Goal: Task Accomplishment & Management: Use online tool/utility

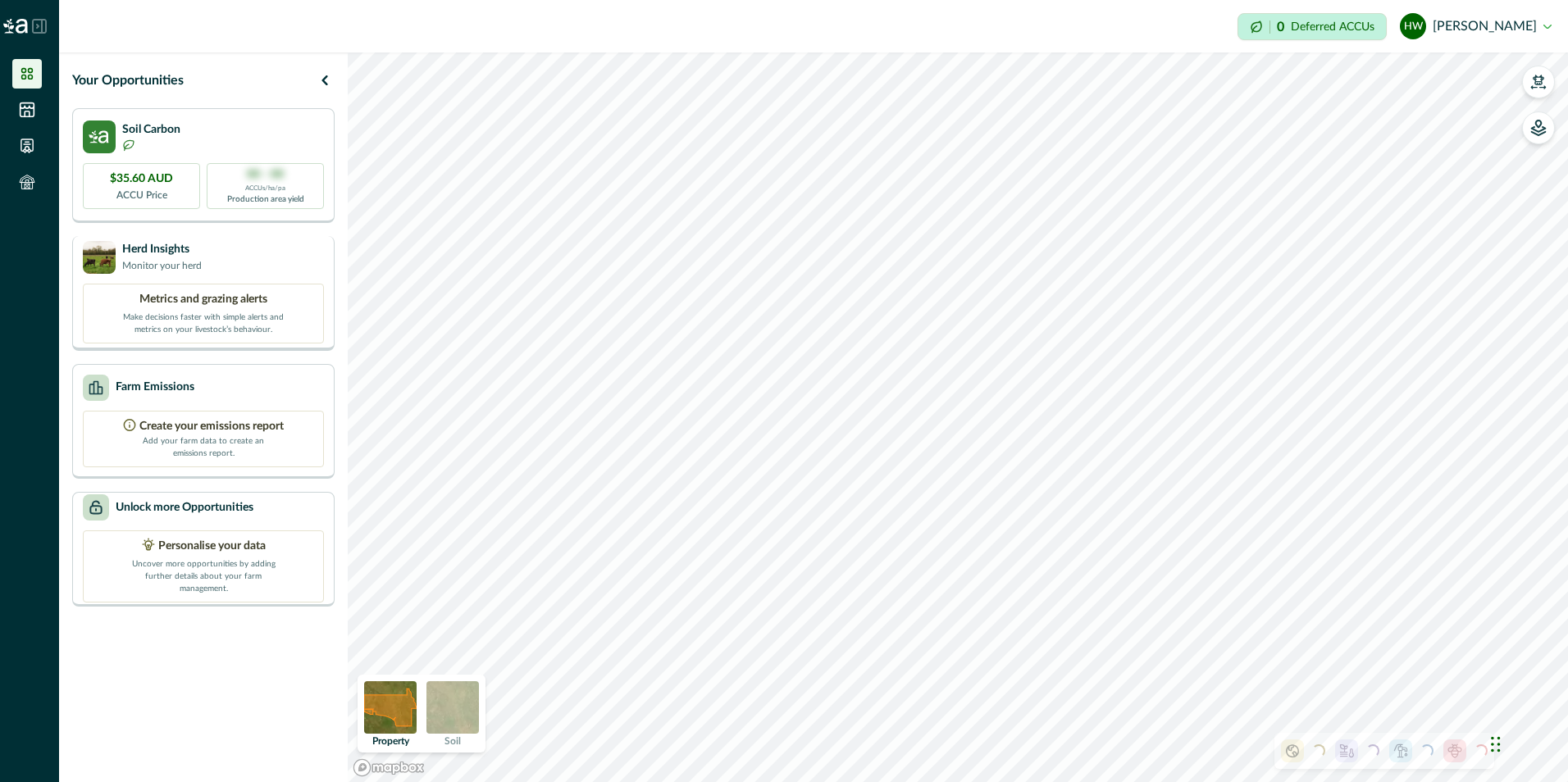
click at [178, 265] on p "Monitor your herd" at bounding box center [162, 265] width 80 height 15
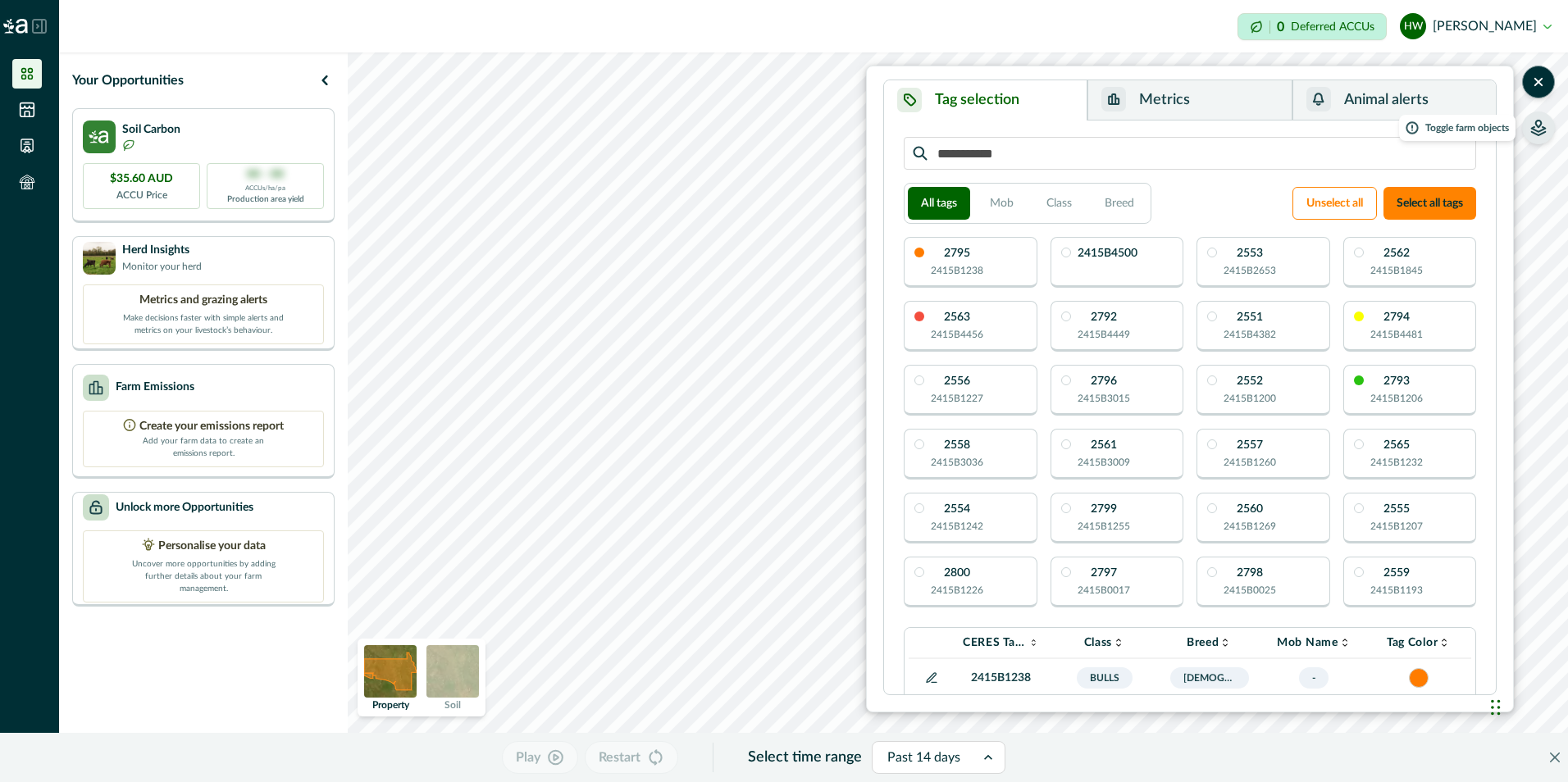
click at [1537, 128] on icon "button" at bounding box center [1539, 128] width 17 height 17
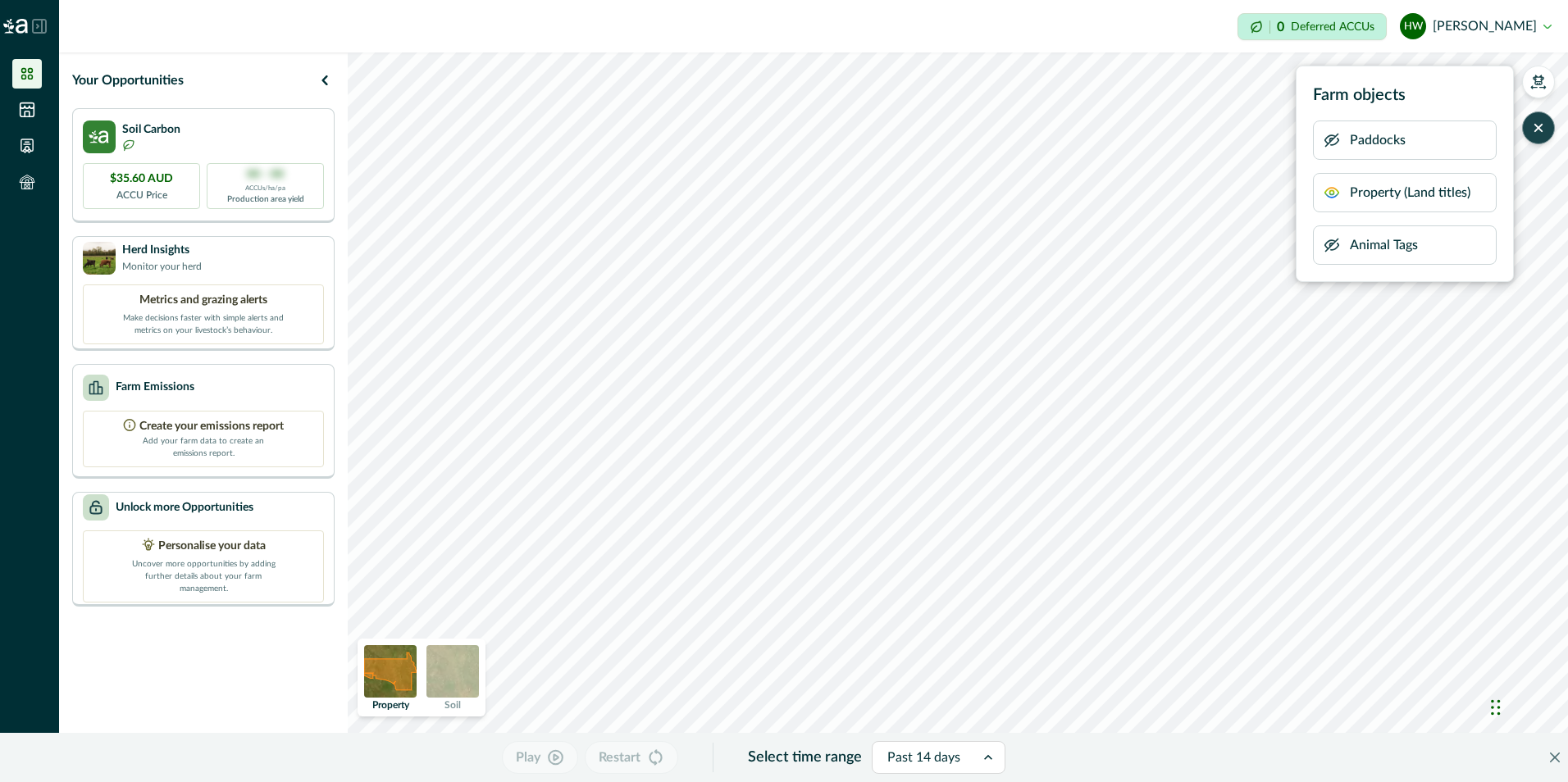
click at [1378, 246] on p "Animal Tags" at bounding box center [1384, 245] width 68 height 19
click at [1333, 246] on icon "button" at bounding box center [1332, 245] width 17 height 17
click at [1331, 194] on icon "button" at bounding box center [1332, 192] width 4 height 4
click at [1330, 141] on icon "button" at bounding box center [1332, 141] width 13 height 12
click at [130, 250] on p "Herd Insights" at bounding box center [162, 250] width 80 height 18
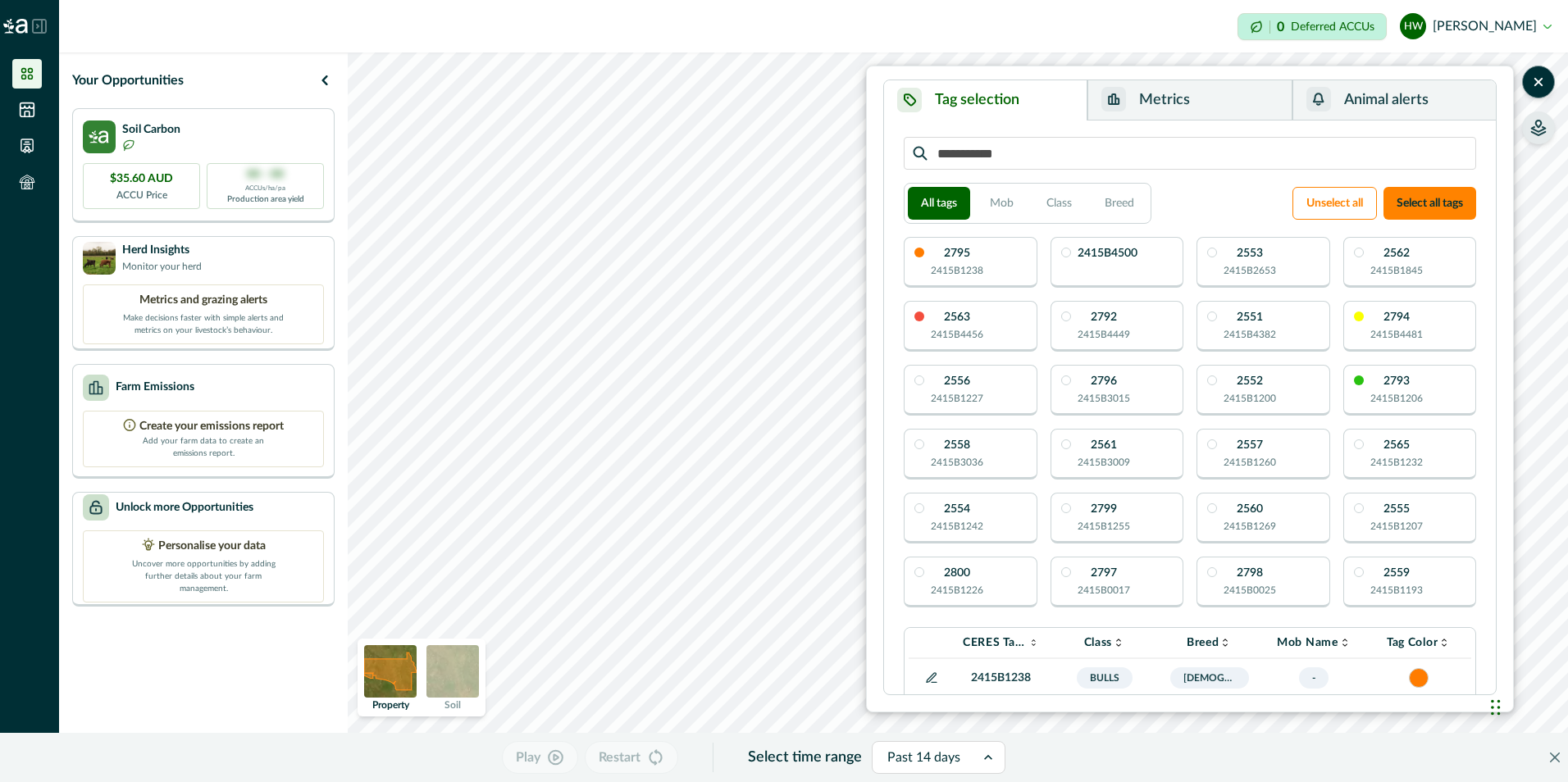
click at [998, 265] on div "2795 2415B1238" at bounding box center [971, 262] width 134 height 51
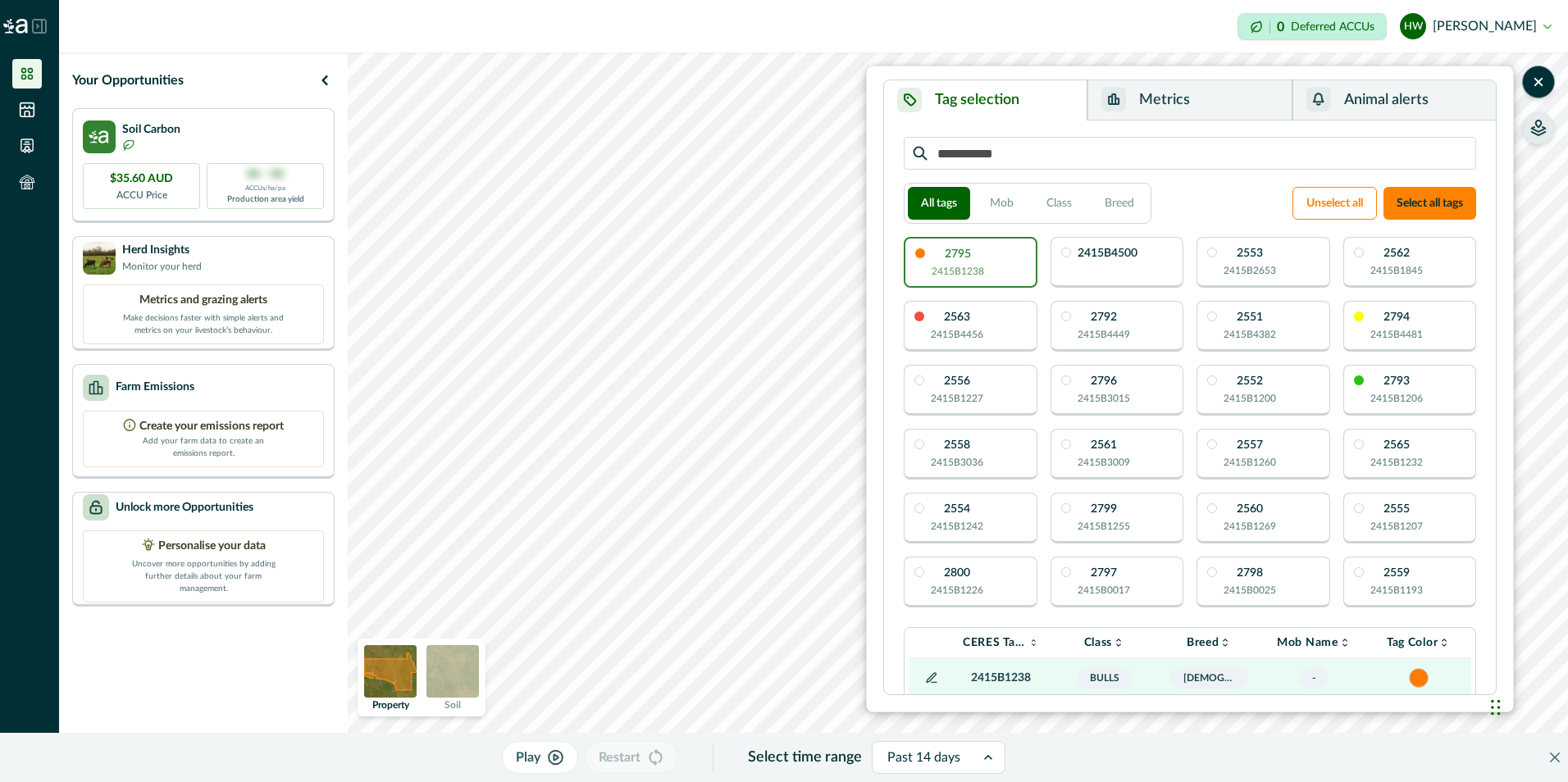
click at [1110, 266] on div "2415B4500" at bounding box center [1118, 262] width 134 height 51
click at [1298, 279] on div "2553 2415B2653" at bounding box center [1263, 262] width 134 height 51
click at [1464, 268] on div "2562 2415B1845" at bounding box center [1410, 262] width 134 height 51
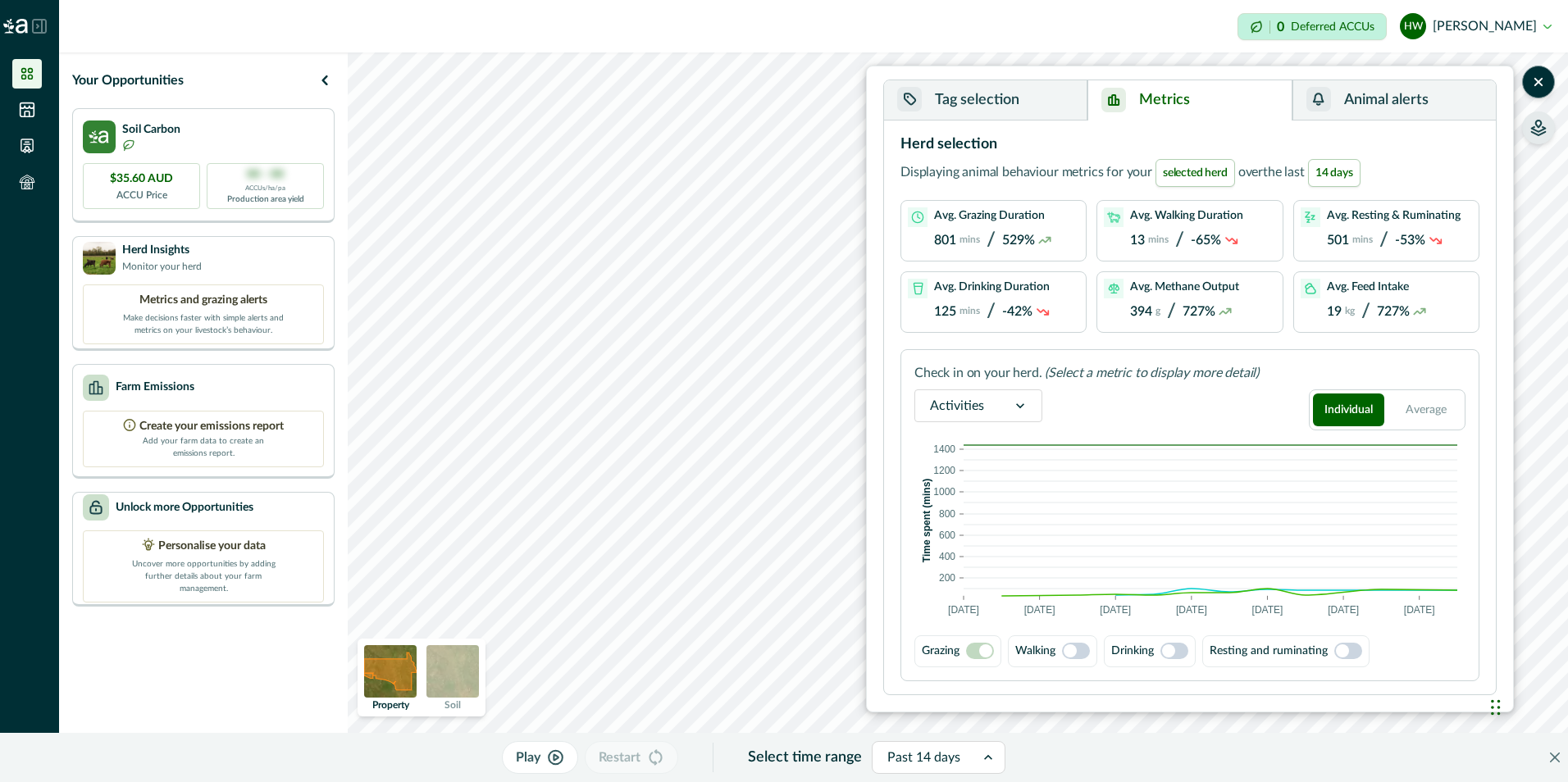
click at [1188, 104] on button "Metrics" at bounding box center [1189, 100] width 204 height 40
click at [989, 92] on button "Tag selection" at bounding box center [986, 100] width 203 height 40
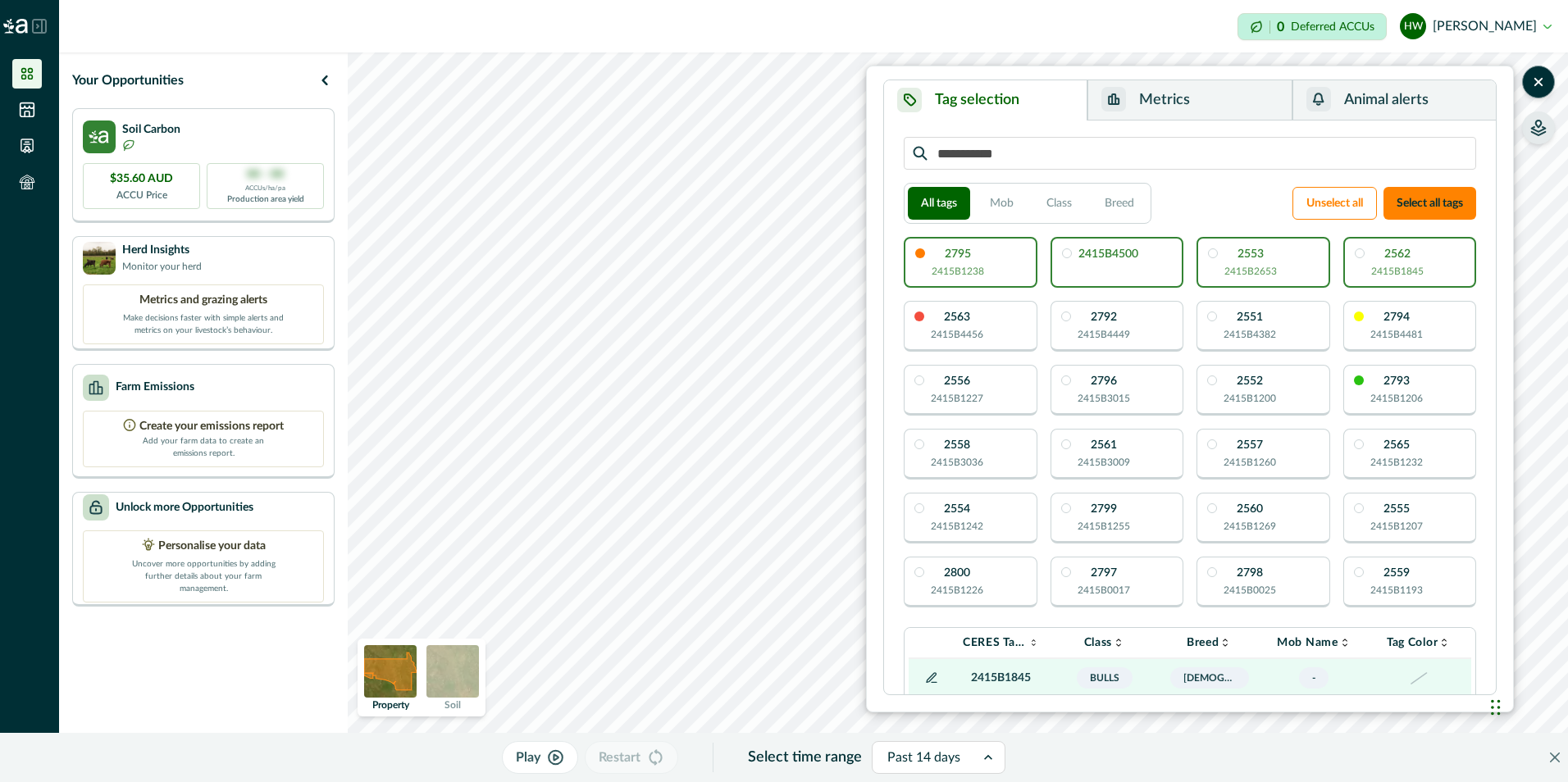
click at [1005, 270] on div "2795 2415B1238" at bounding box center [971, 262] width 134 height 51
click at [1165, 105] on button "Metrics" at bounding box center [1189, 100] width 204 height 40
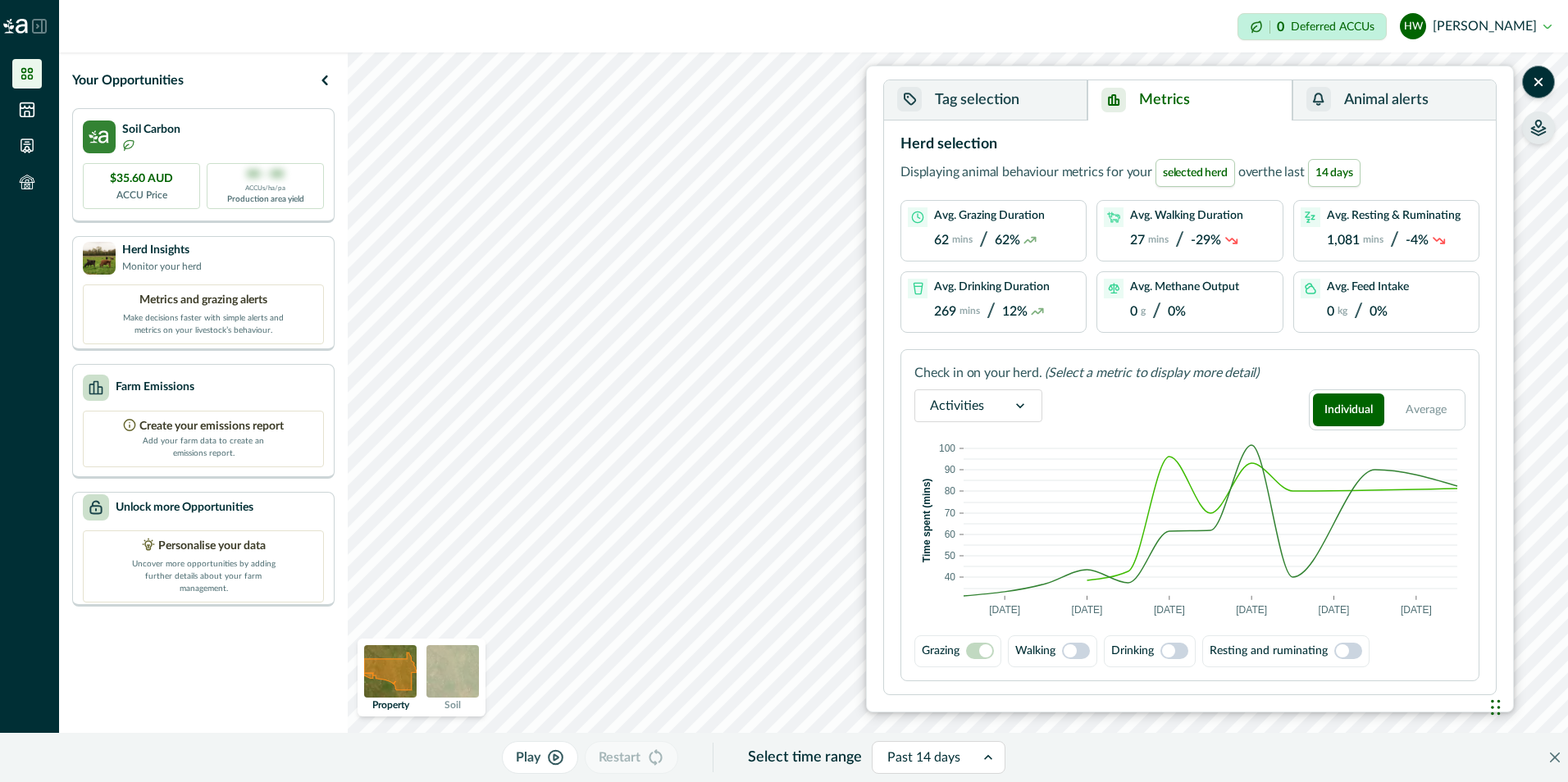
click at [1000, 105] on button "Tag selection" at bounding box center [986, 100] width 203 height 40
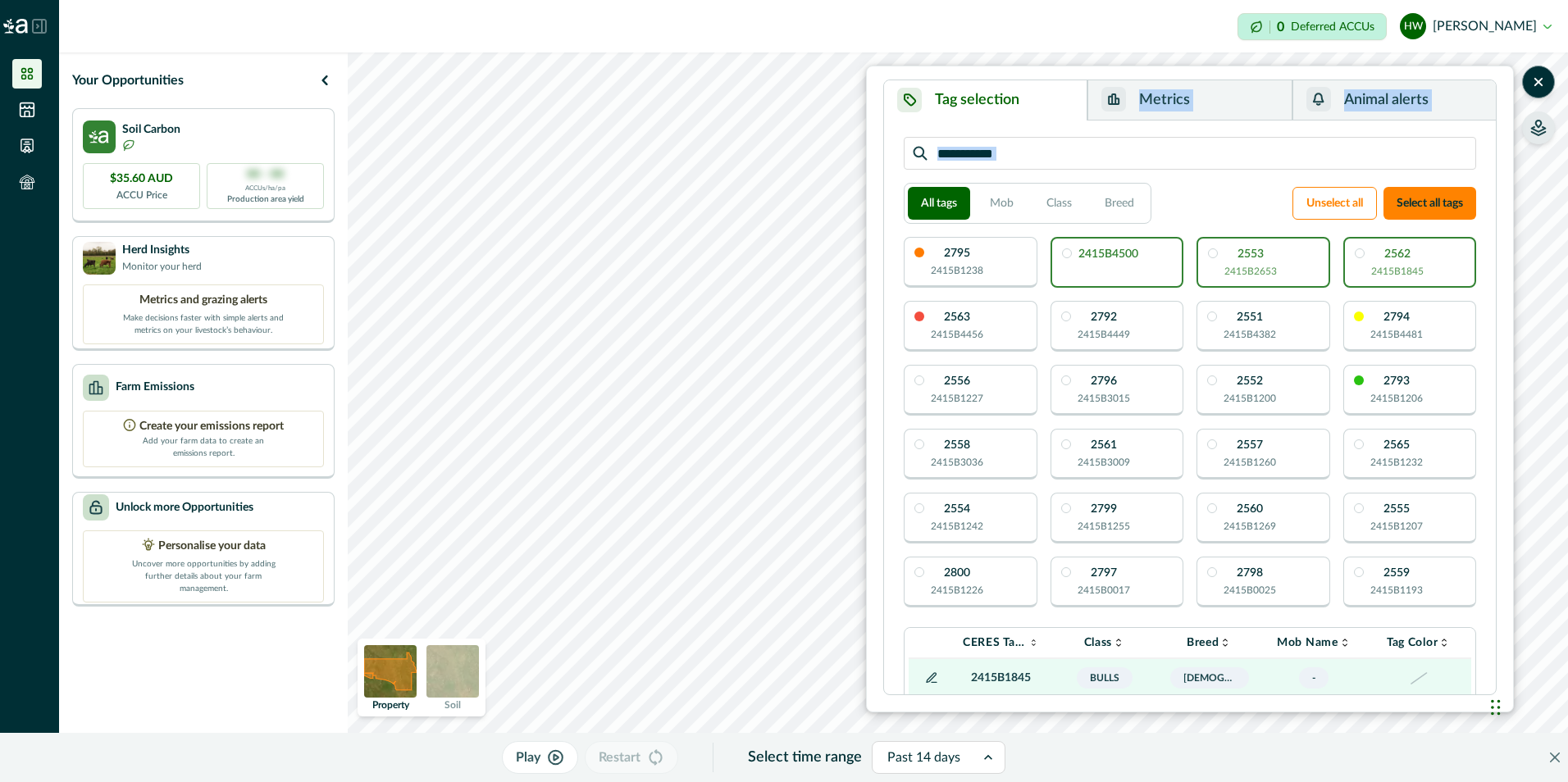
drag, startPoint x: 1256, startPoint y: 73, endPoint x: 1256, endPoint y: 179, distance: 106.0
click at [1256, 179] on div "Tag selection Metrics Animal alerts All tags Mob Class Breed Unselect all Selec…" at bounding box center [1190, 389] width 648 height 647
click at [1192, 98] on button "Metrics" at bounding box center [1189, 100] width 204 height 40
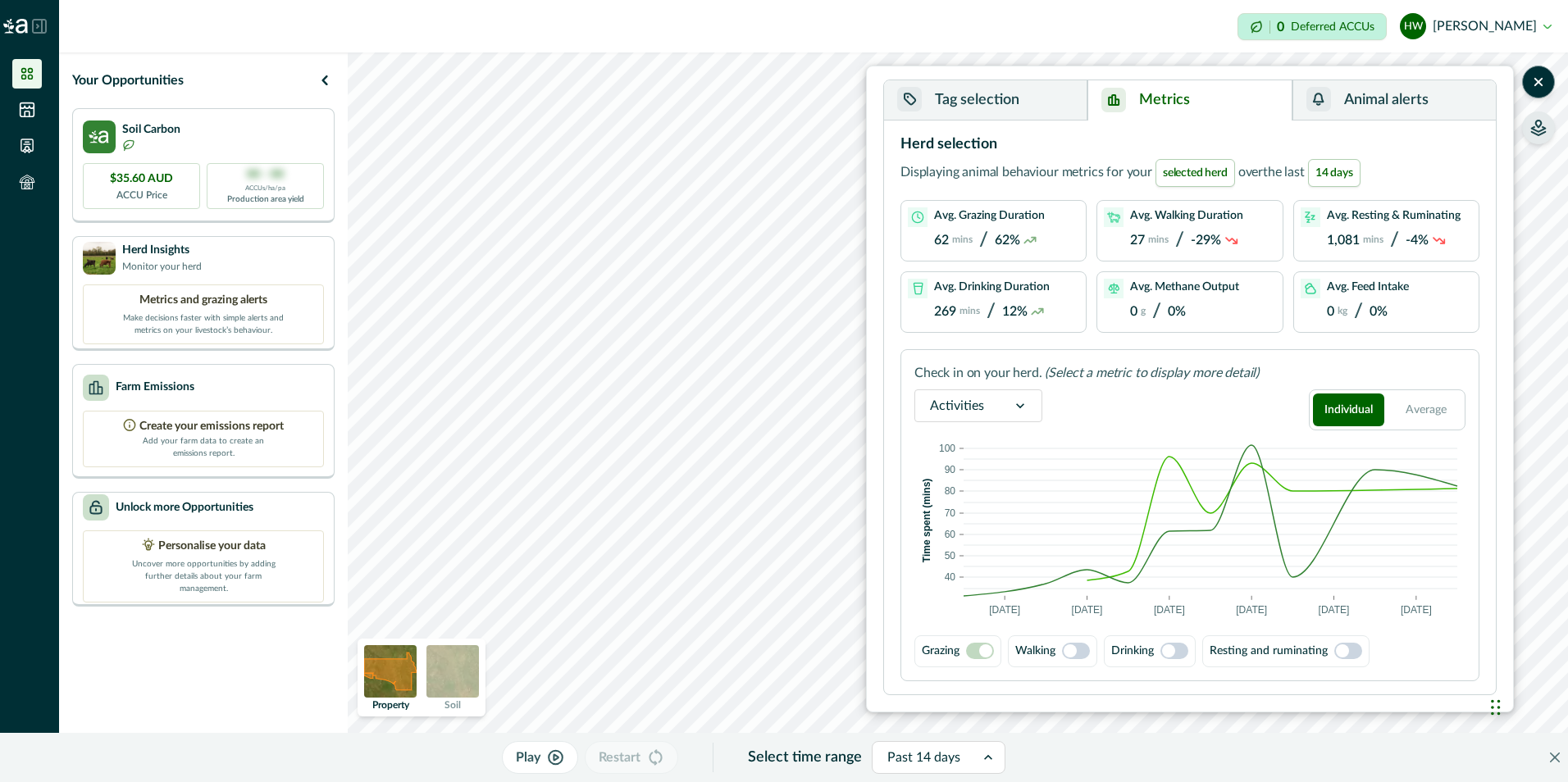
click at [1422, 148] on div "Herd selection Displaying animal behaviour metrics for your selected herd over …" at bounding box center [1190, 234] width 579 height 200
click at [1415, 103] on button "Animal alerts" at bounding box center [1394, 100] width 203 height 40
click at [1202, 102] on button "Metrics" at bounding box center [1189, 100] width 204 height 40
click at [1085, 654] on span at bounding box center [1076, 652] width 28 height 17
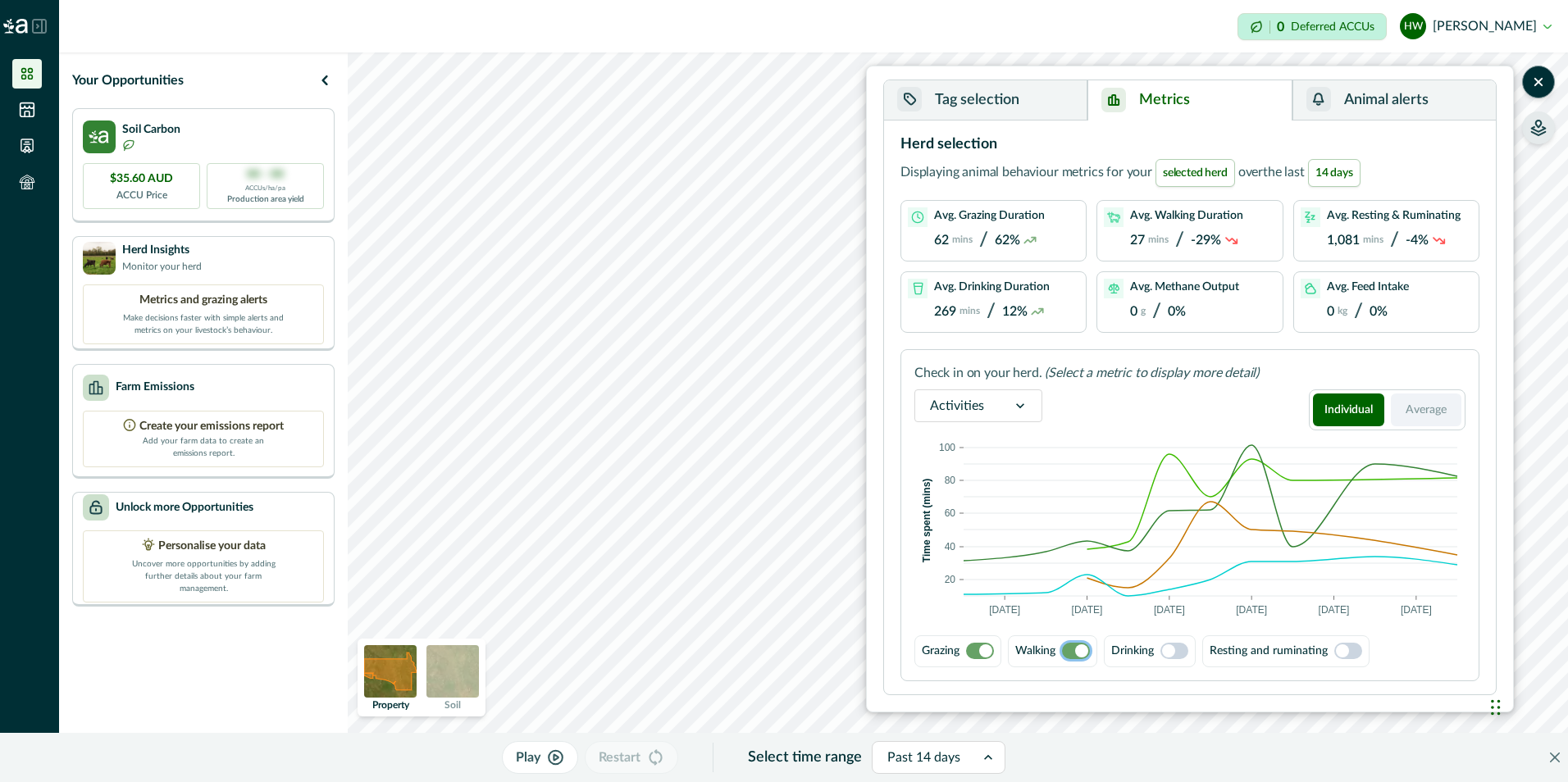
click at [1437, 412] on button "Average" at bounding box center [1427, 409] width 71 height 32
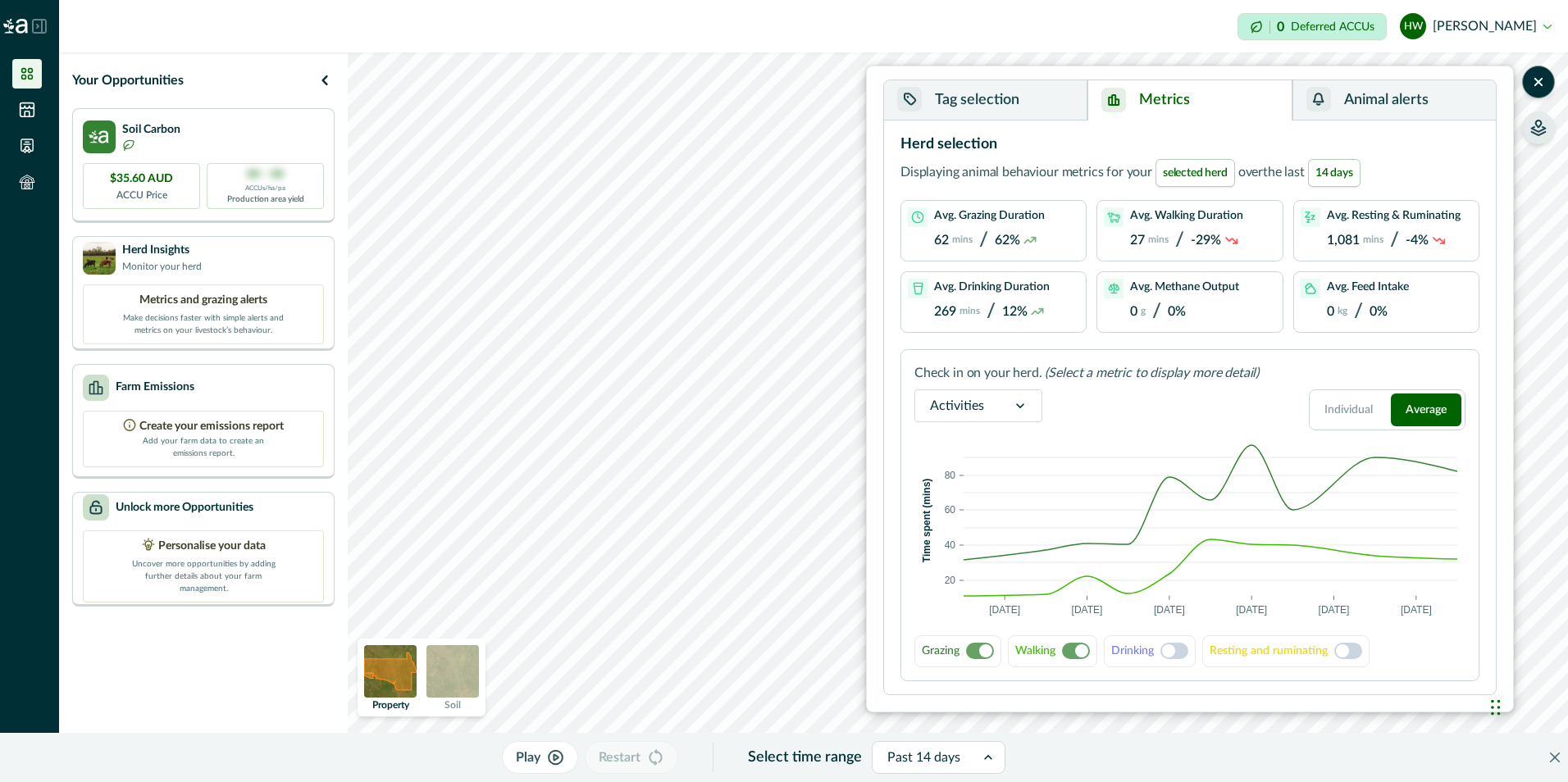
click at [1188, 649] on span at bounding box center [1174, 652] width 28 height 17
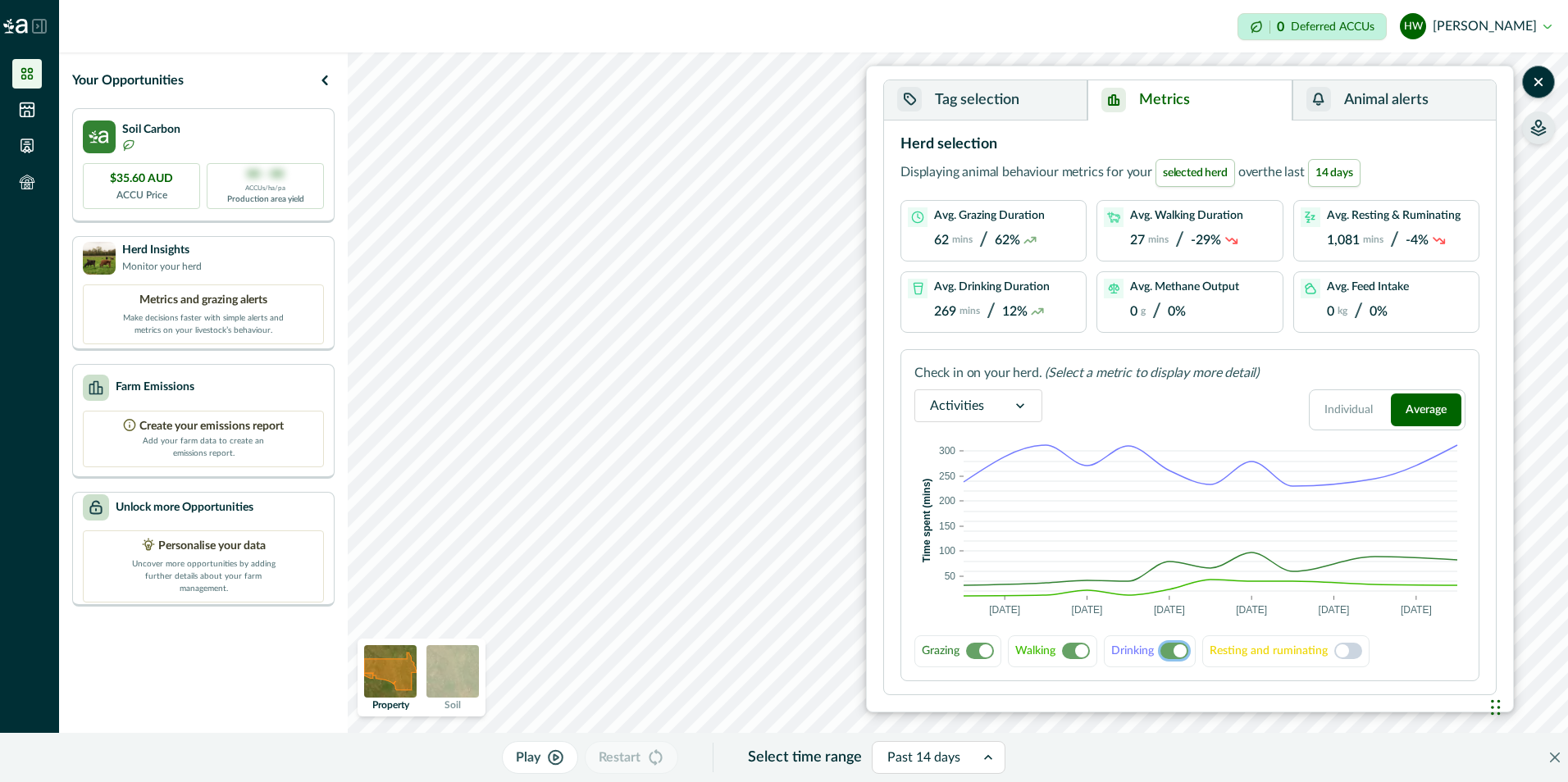
click at [1355, 651] on span at bounding box center [1349, 652] width 28 height 17
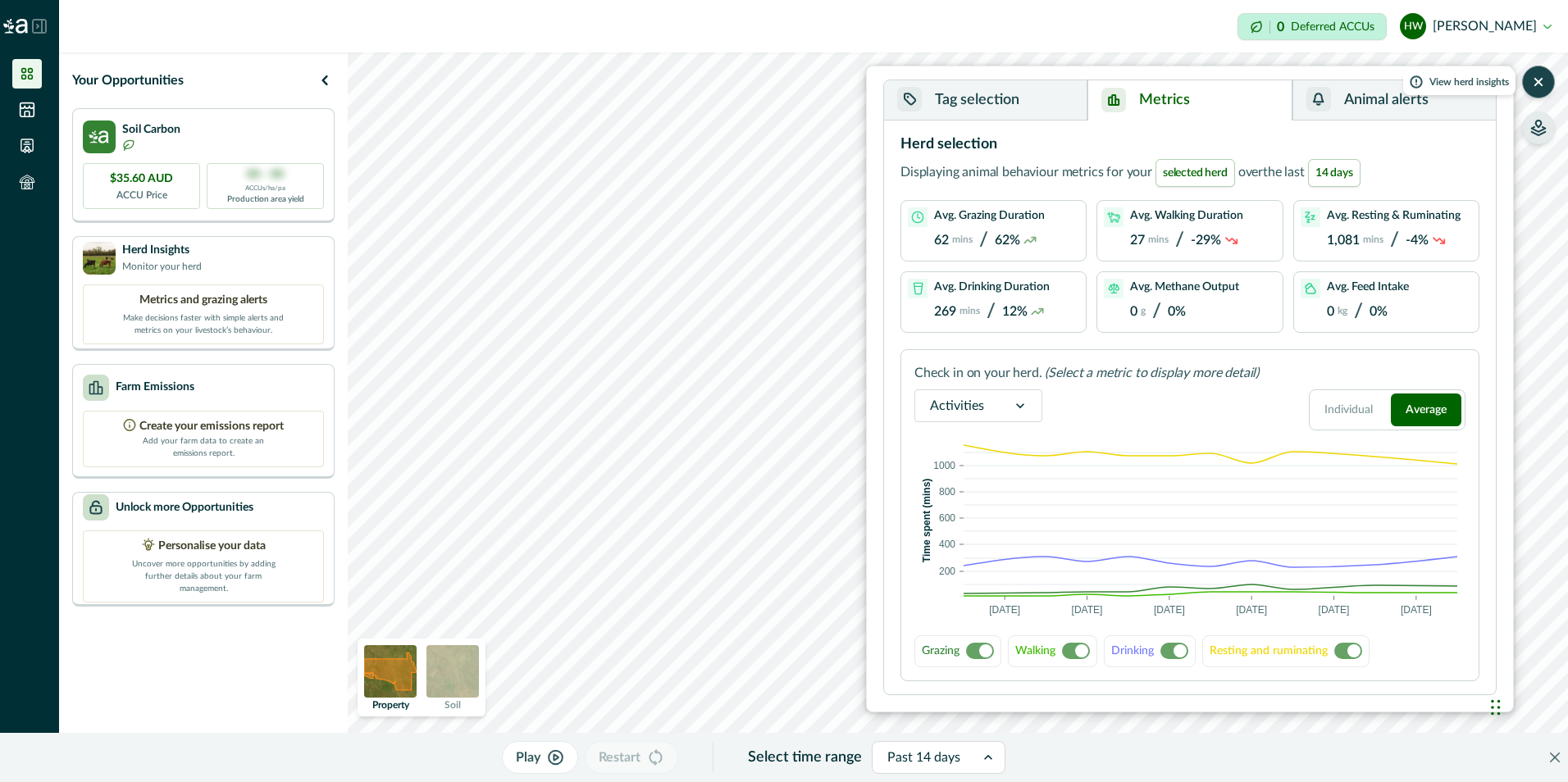
click at [1538, 83] on icon "button" at bounding box center [1539, 82] width 17 height 17
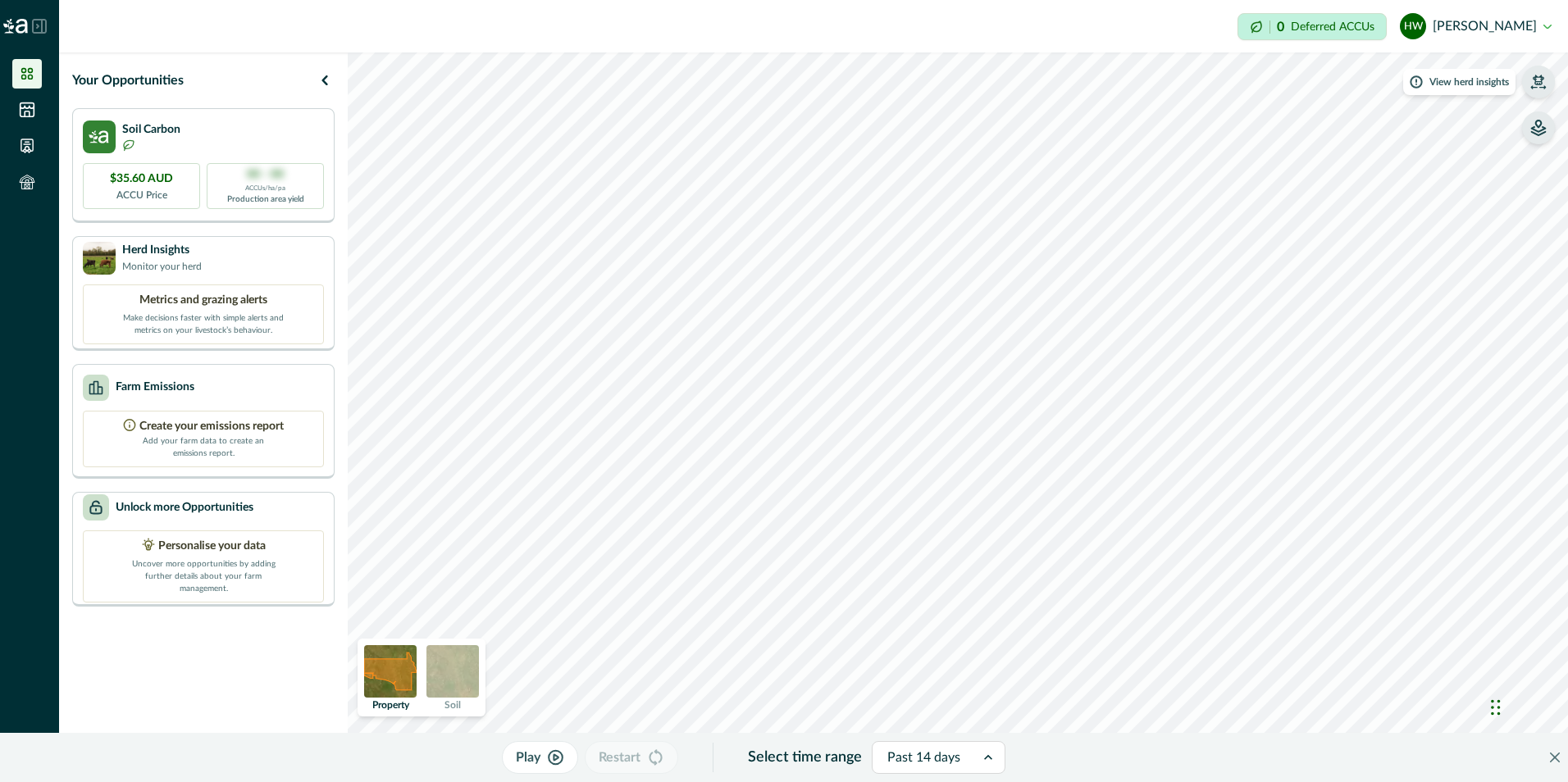
click at [1536, 85] on icon "button" at bounding box center [1539, 82] width 17 height 17
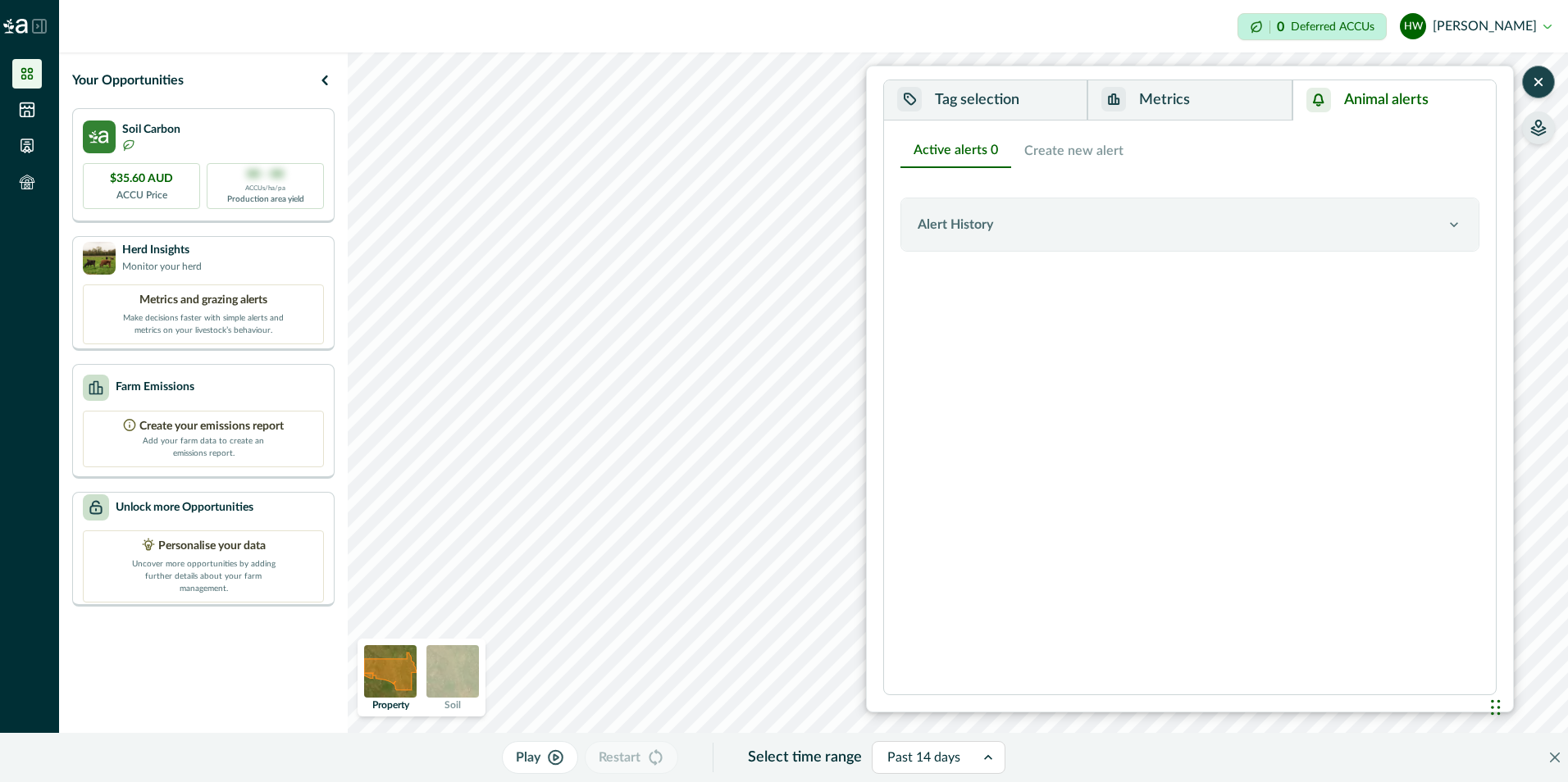
click at [1406, 100] on button "Animal alerts" at bounding box center [1394, 100] width 203 height 40
click at [1427, 230] on div "Alert History" at bounding box center [1182, 224] width 528 height 19
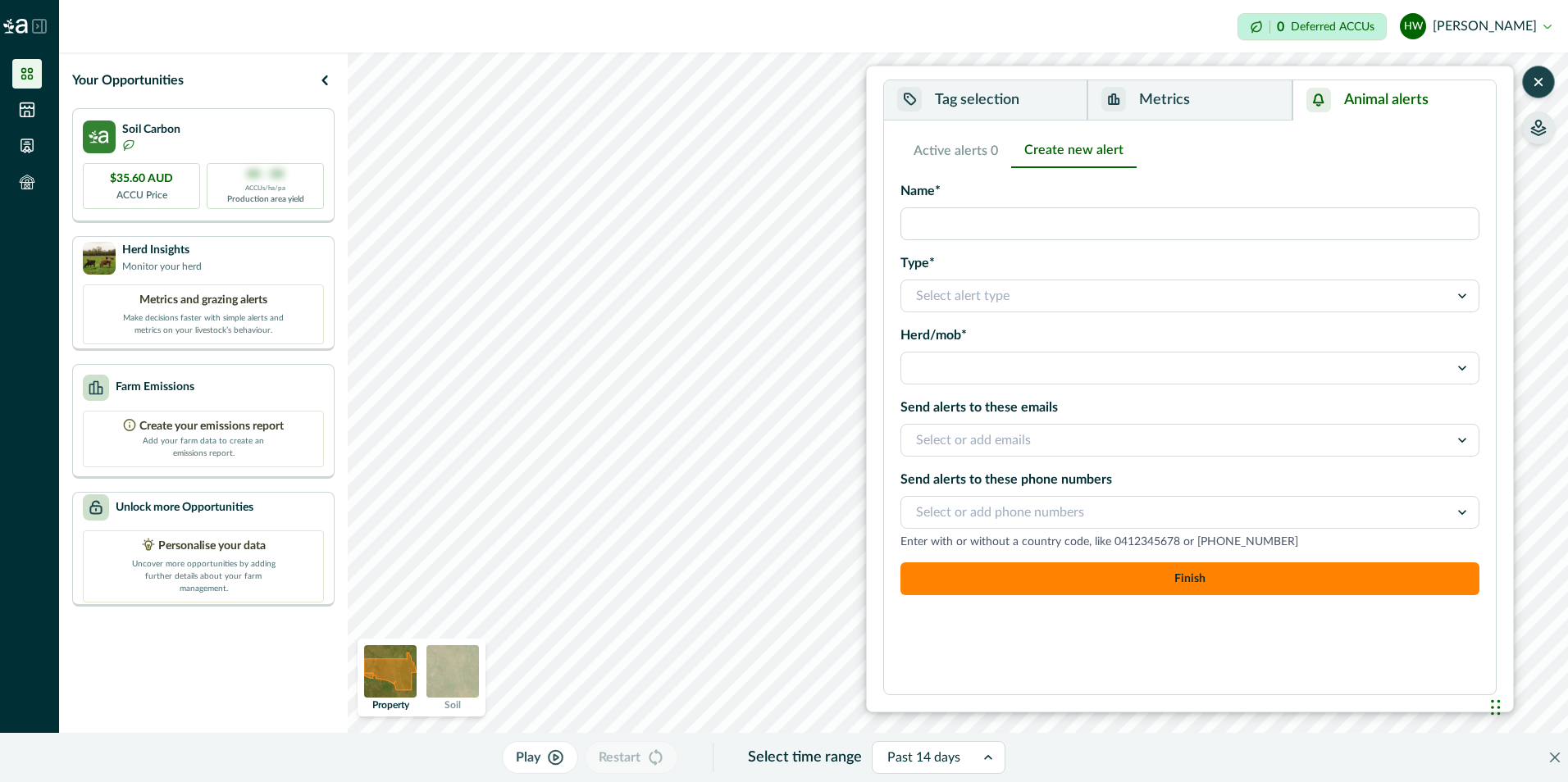
click at [1057, 153] on button "Create new alert" at bounding box center [1074, 151] width 126 height 34
click at [1531, 86] on icon "button" at bounding box center [1539, 82] width 17 height 17
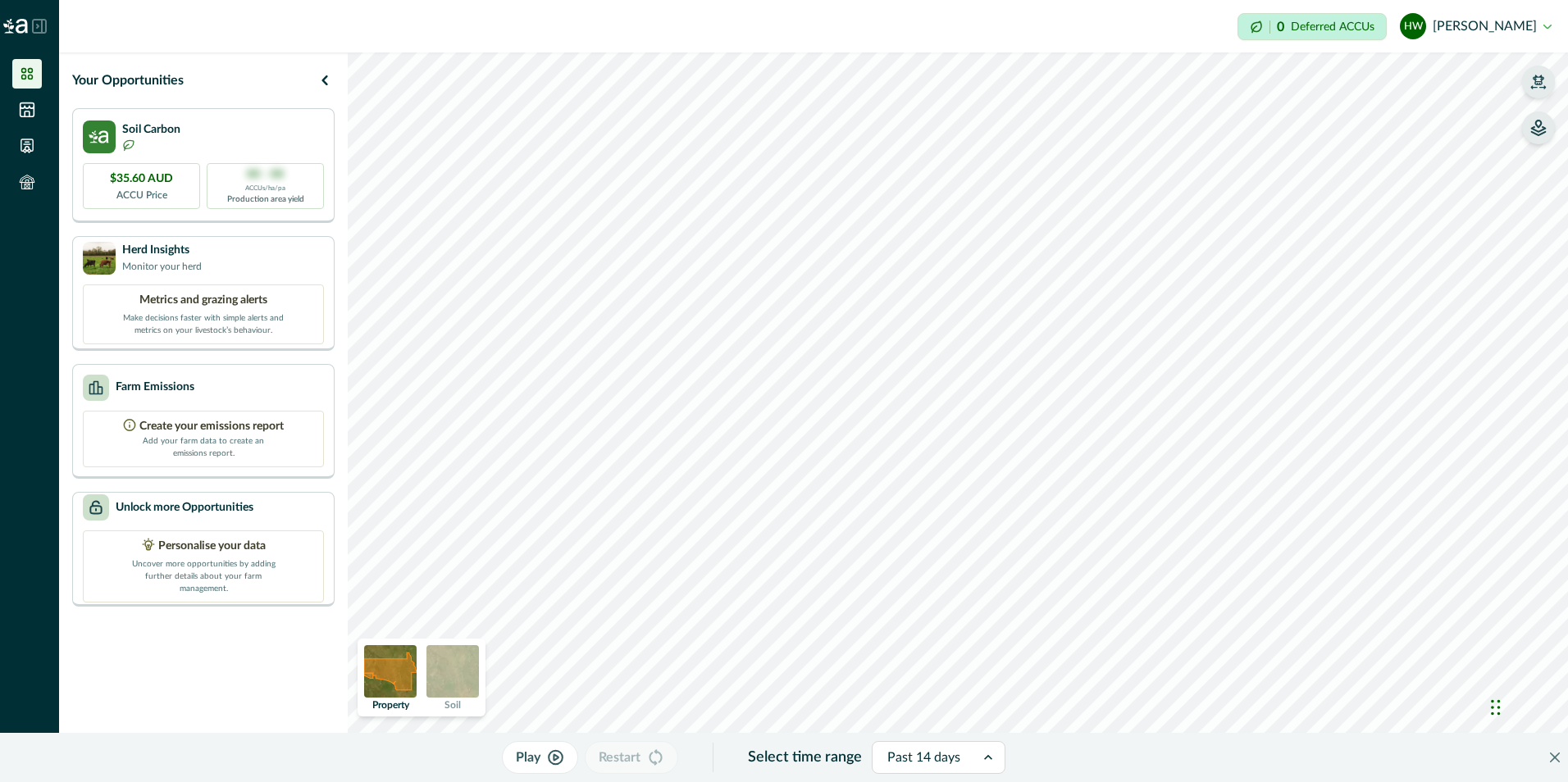
click at [1546, 81] on icon "button" at bounding box center [1539, 82] width 17 height 17
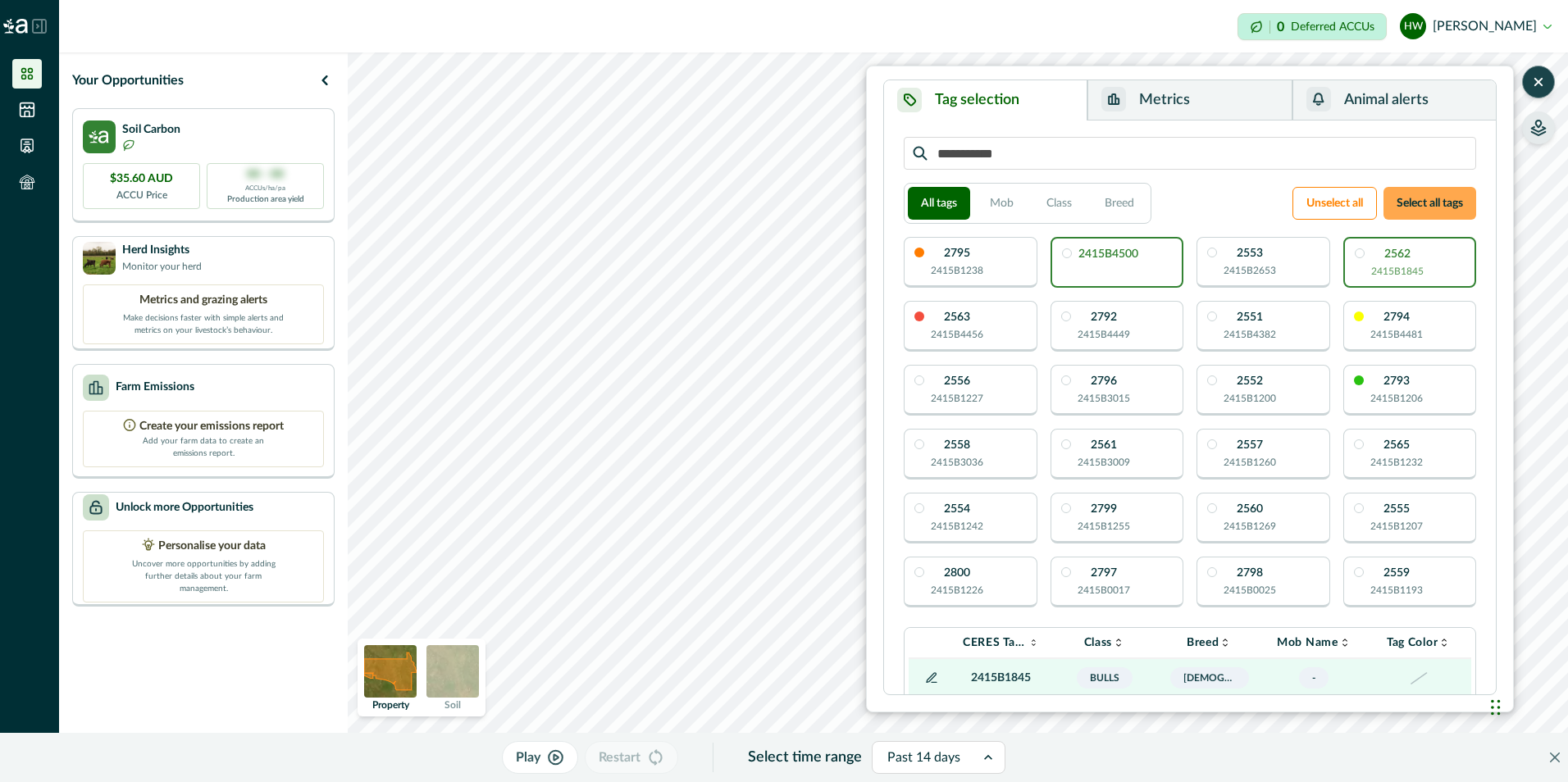
click at [1457, 206] on button "Select all tags" at bounding box center [1430, 202] width 92 height 32
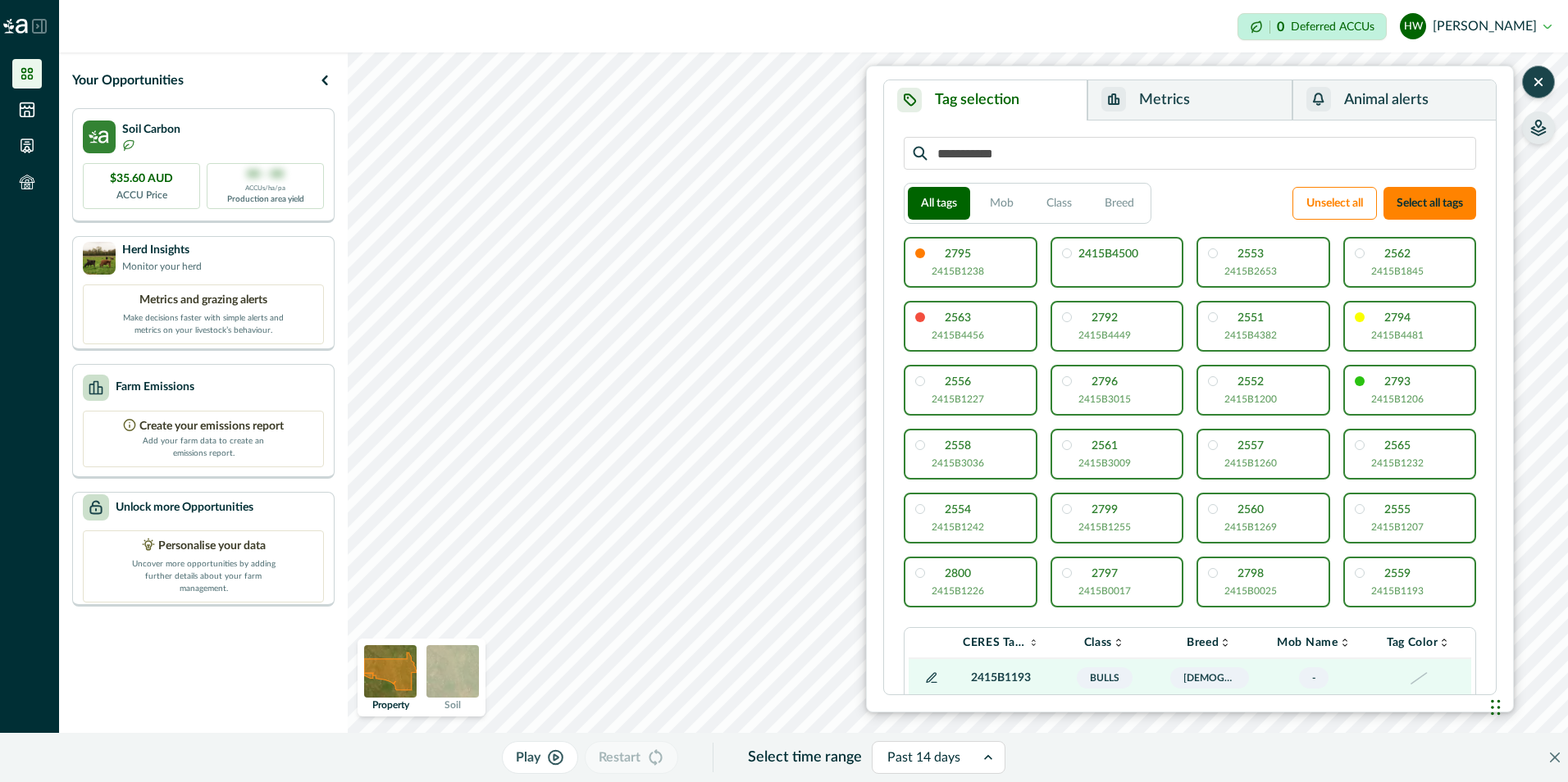
click at [1540, 92] on button "button" at bounding box center [1538, 81] width 32 height 32
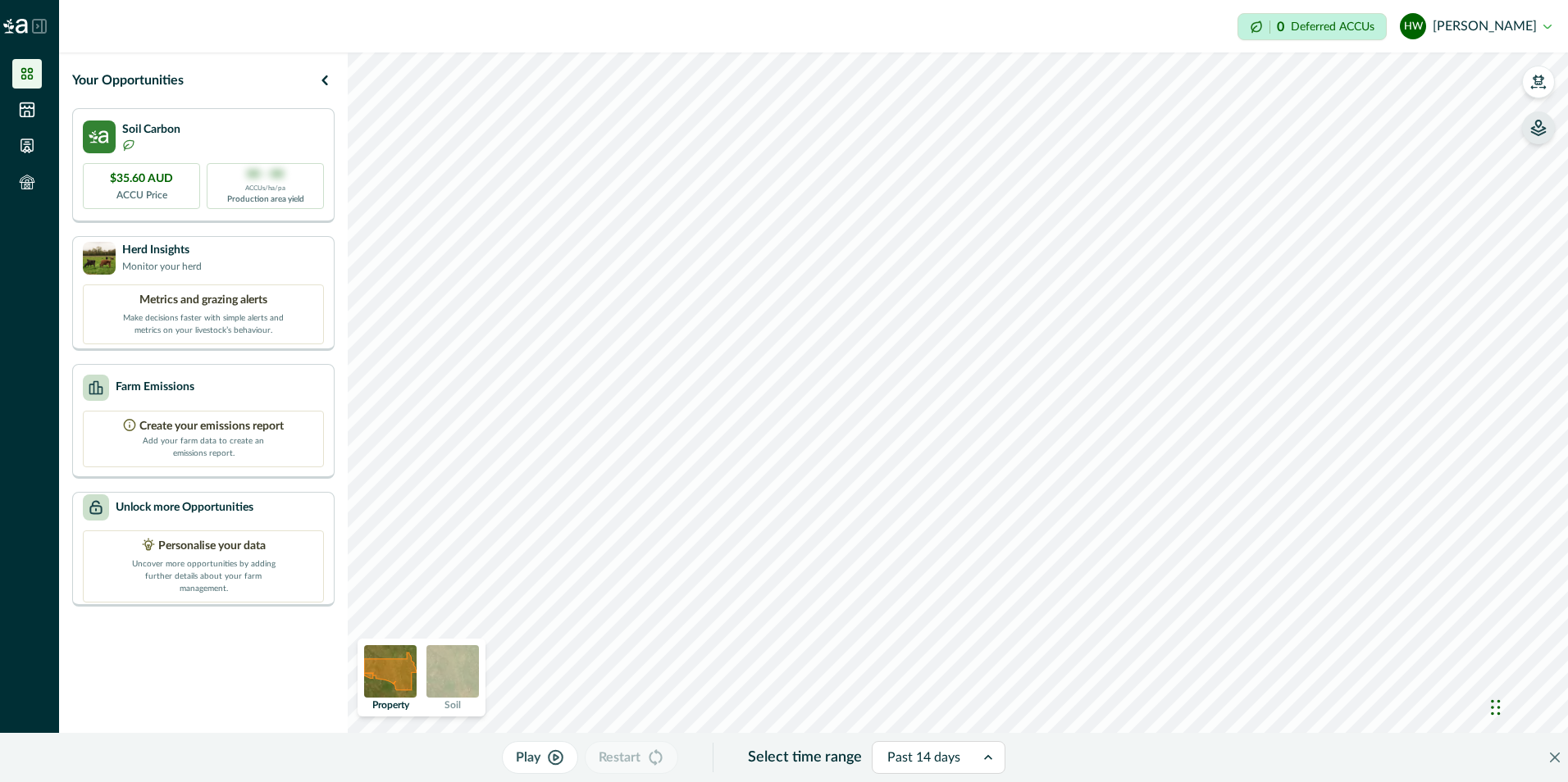
click at [935, 757] on div at bounding box center [924, 757] width 73 height 23
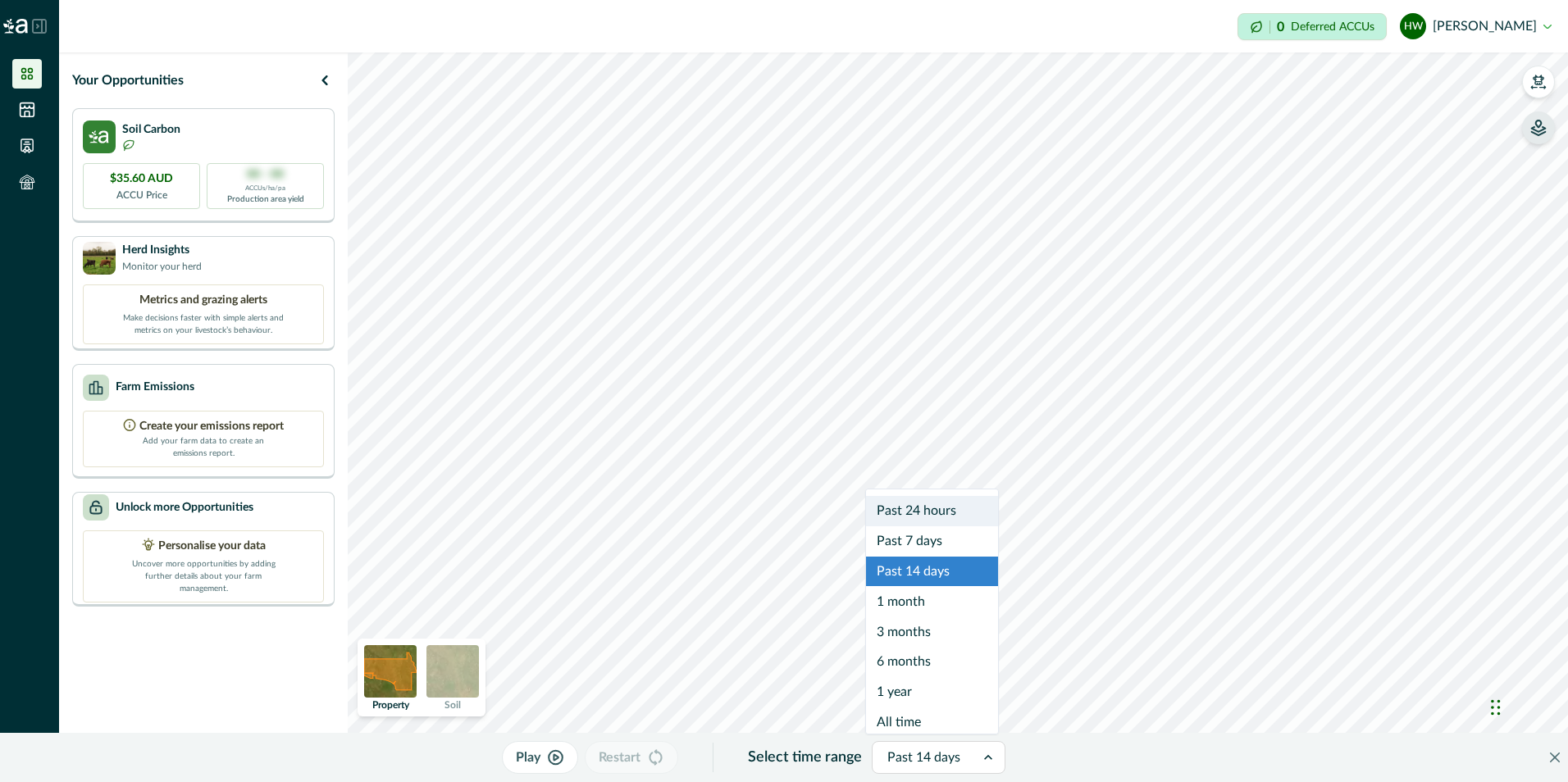
scroll to position [10, 0]
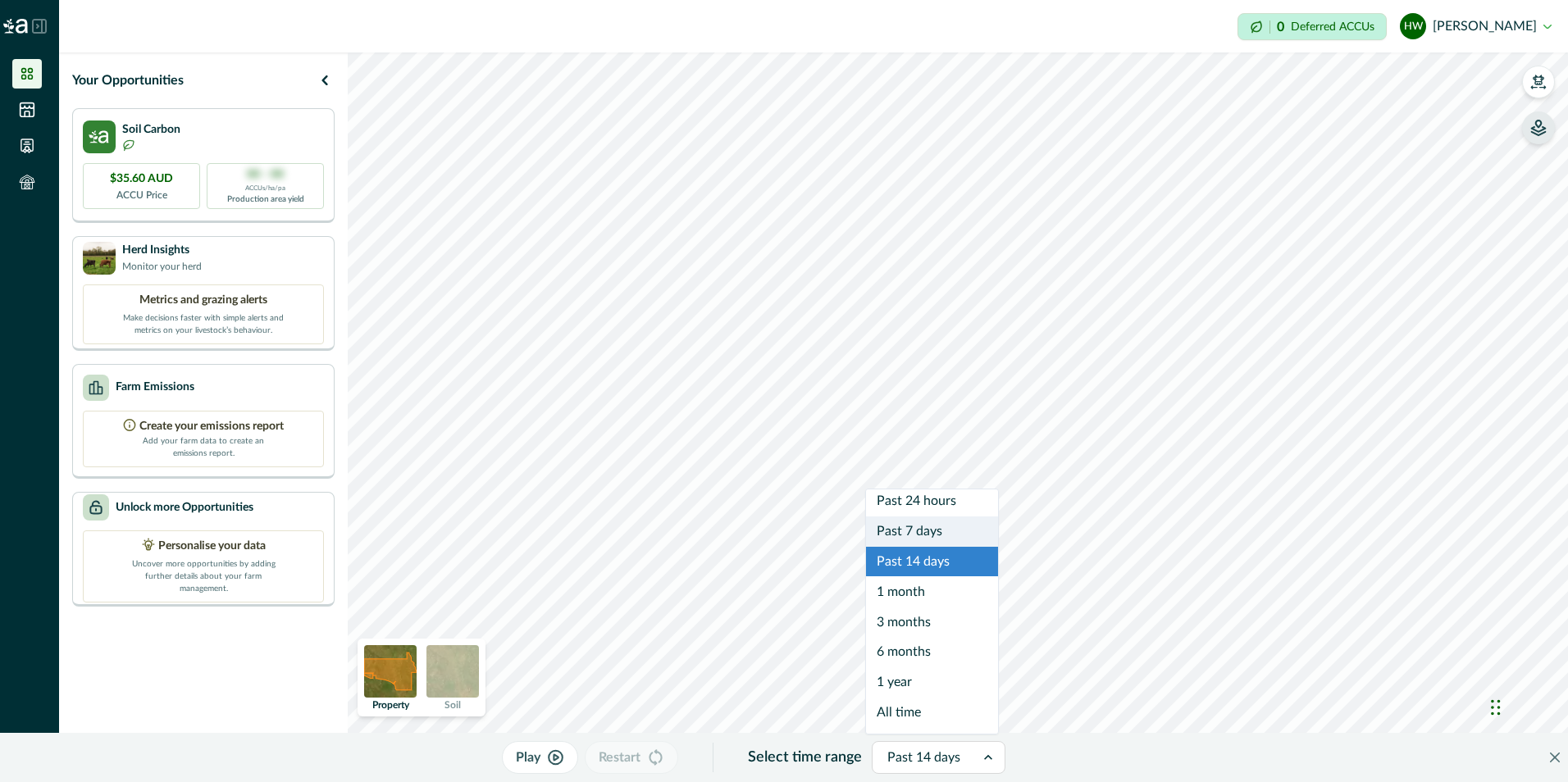
click at [925, 534] on div "Past 7 days" at bounding box center [932, 532] width 132 height 31
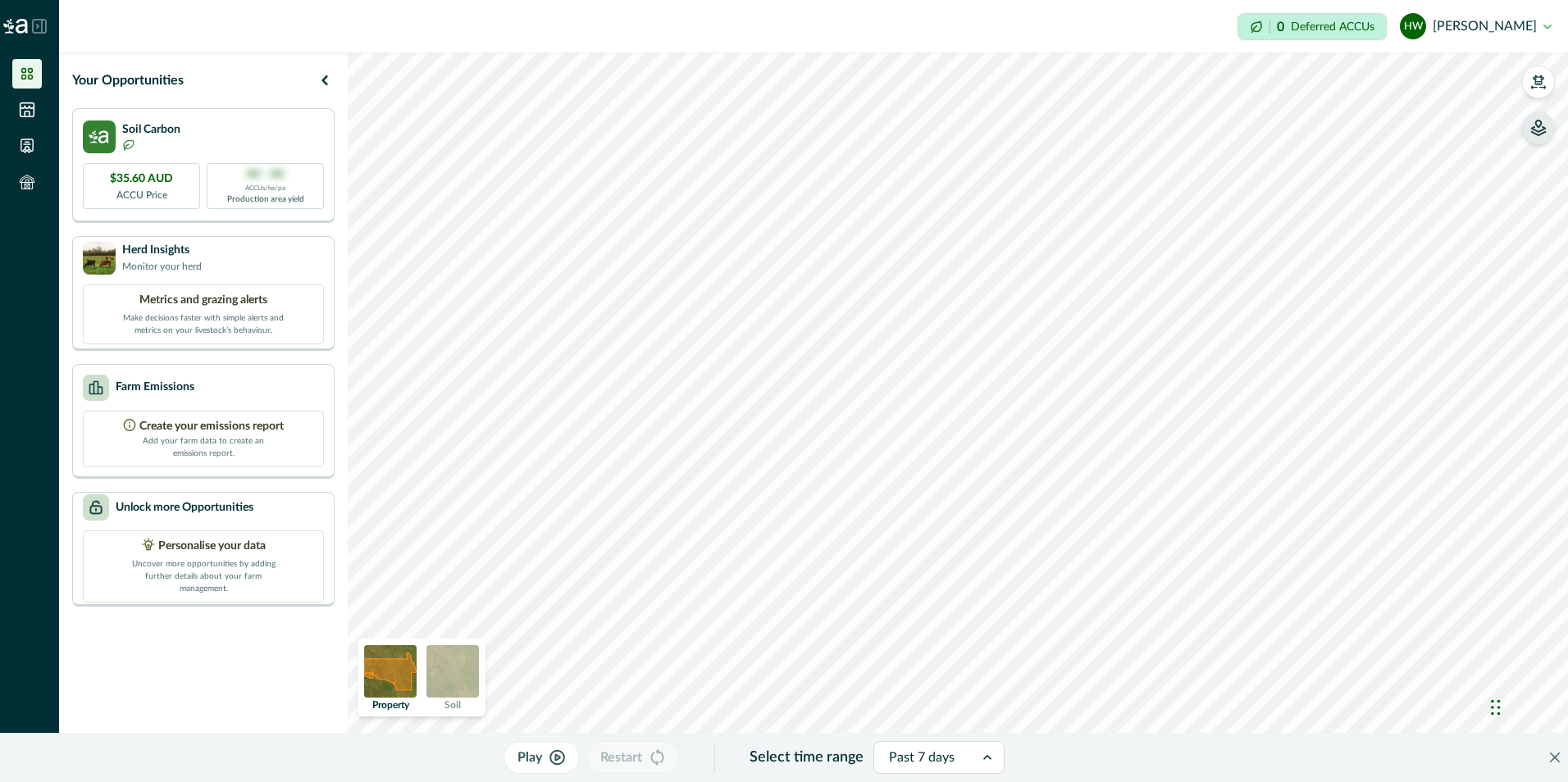
click at [527, 762] on p "Play" at bounding box center [530, 757] width 25 height 19
click at [1543, 91] on button "button" at bounding box center [1538, 81] width 32 height 32
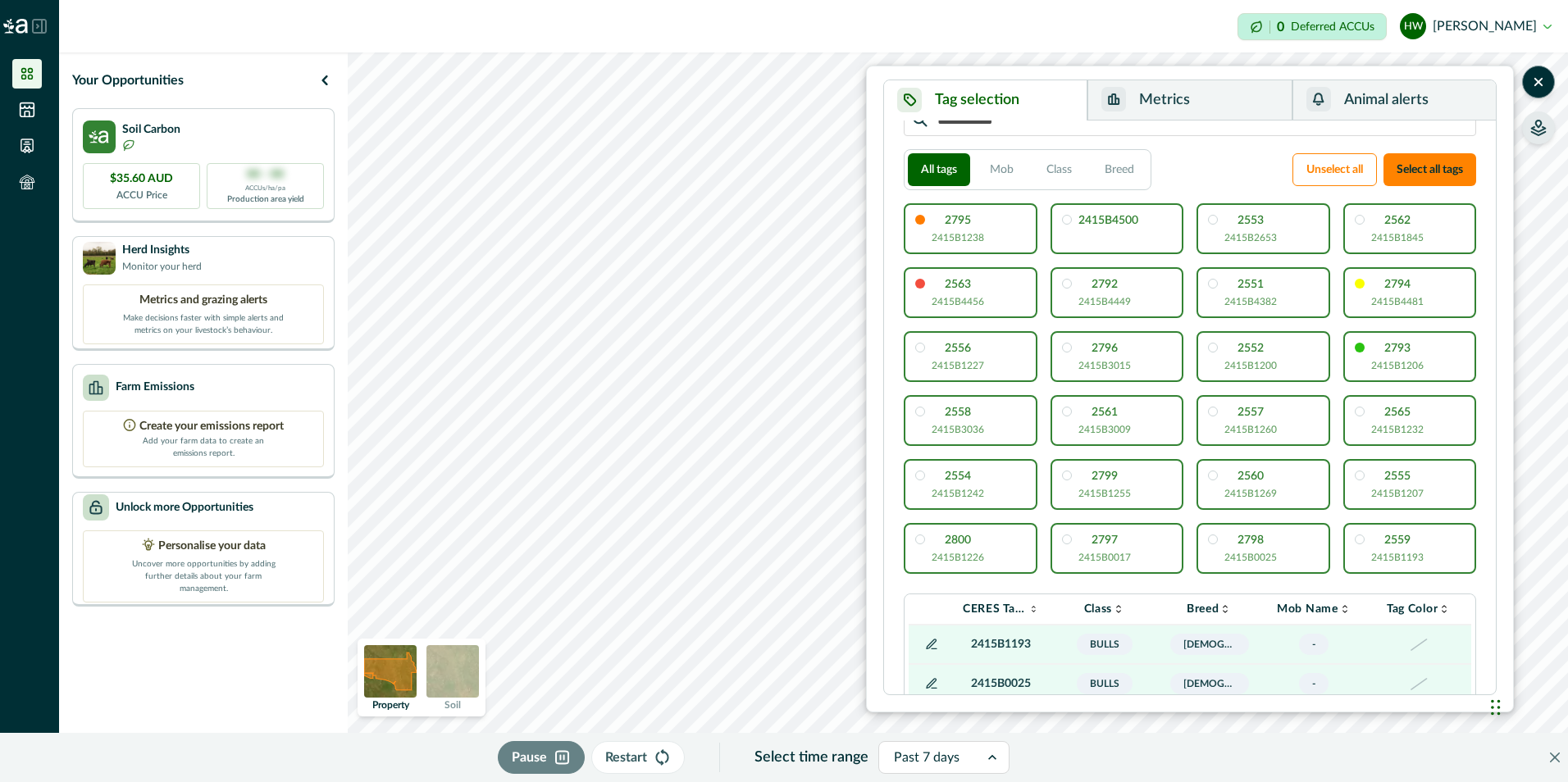
scroll to position [0, 0]
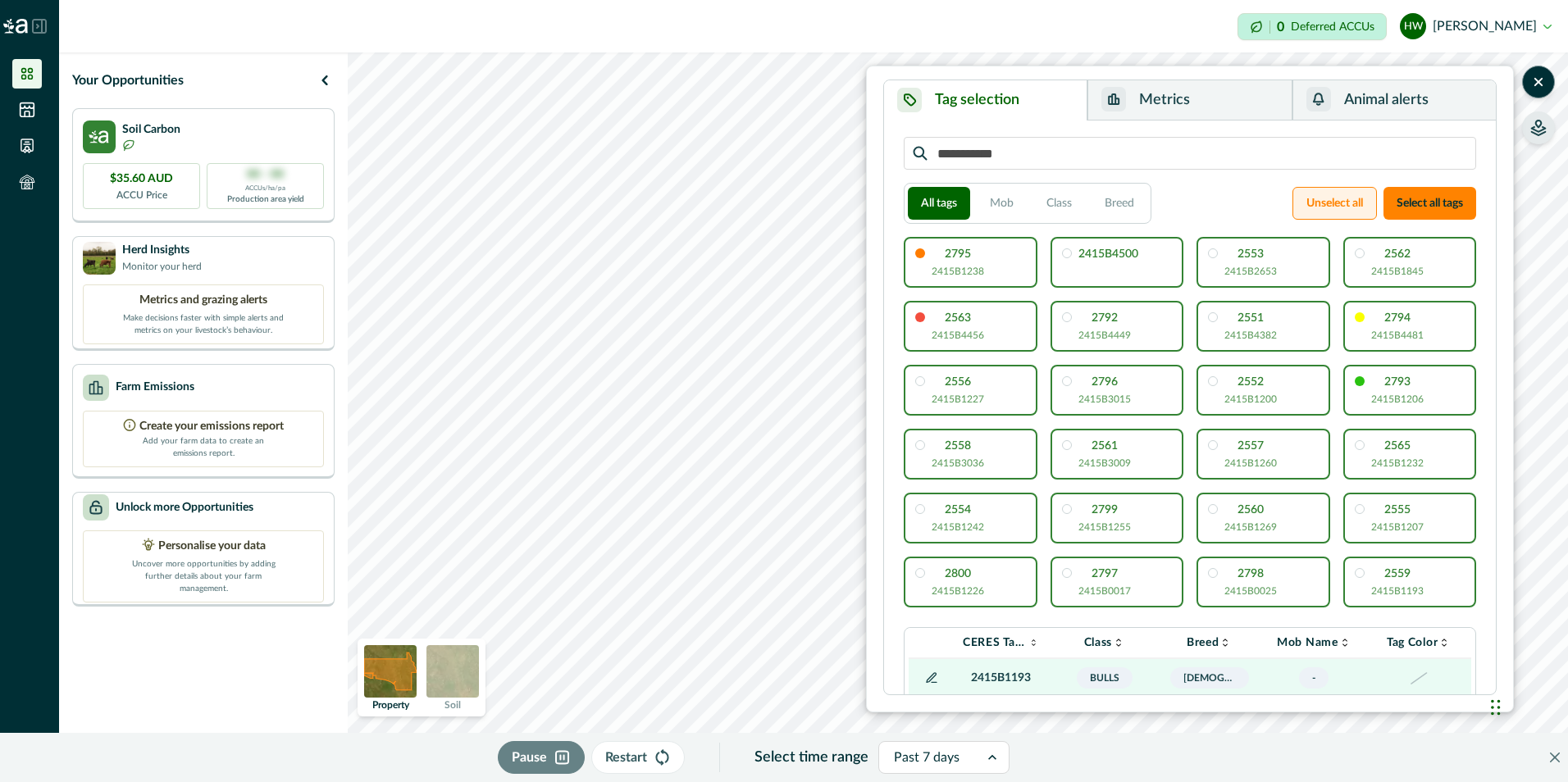
click at [1342, 204] on button "Unselect all" at bounding box center [1334, 202] width 84 height 32
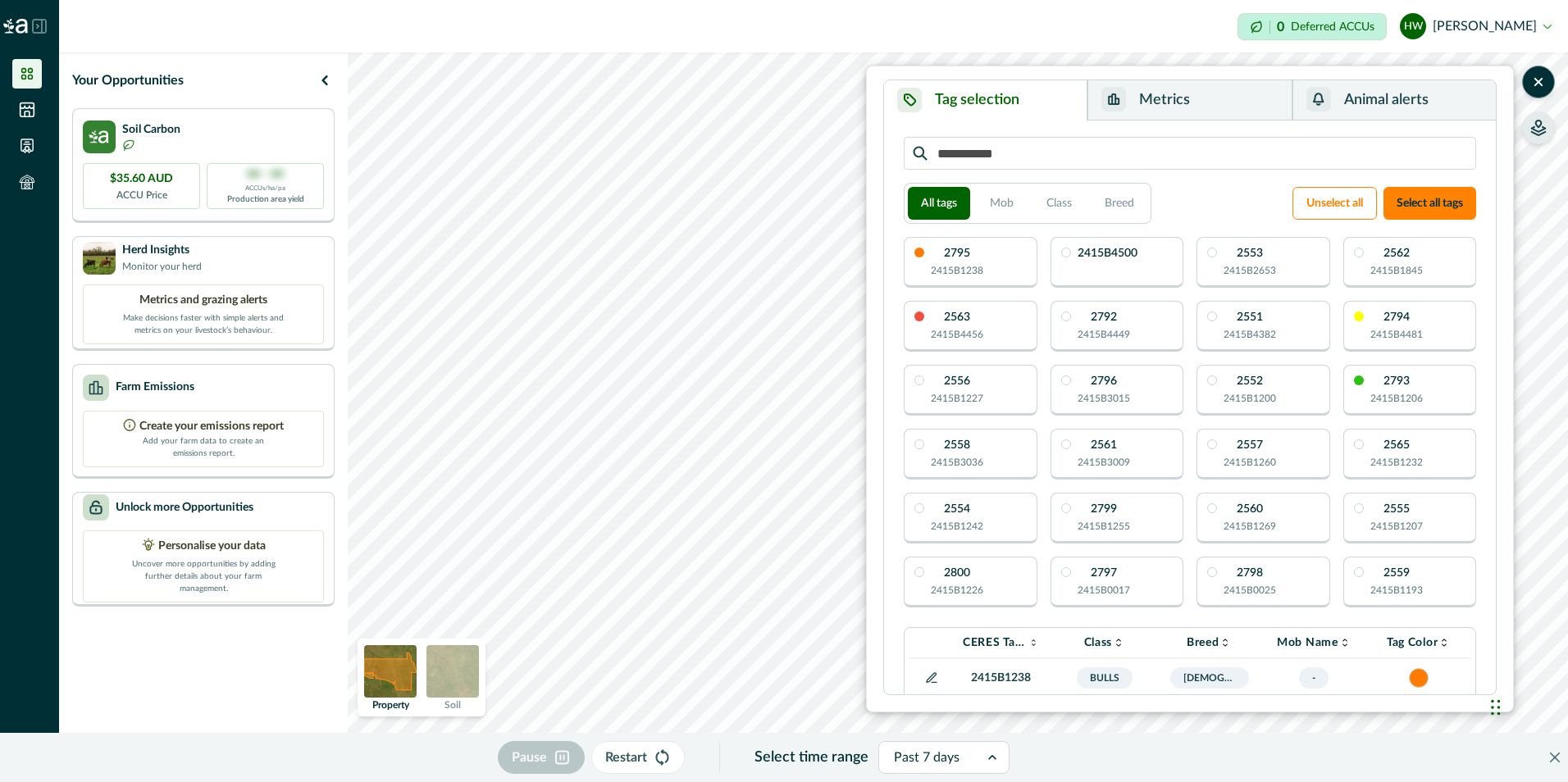
click at [962, 273] on p "2415B1238" at bounding box center [957, 271] width 53 height 15
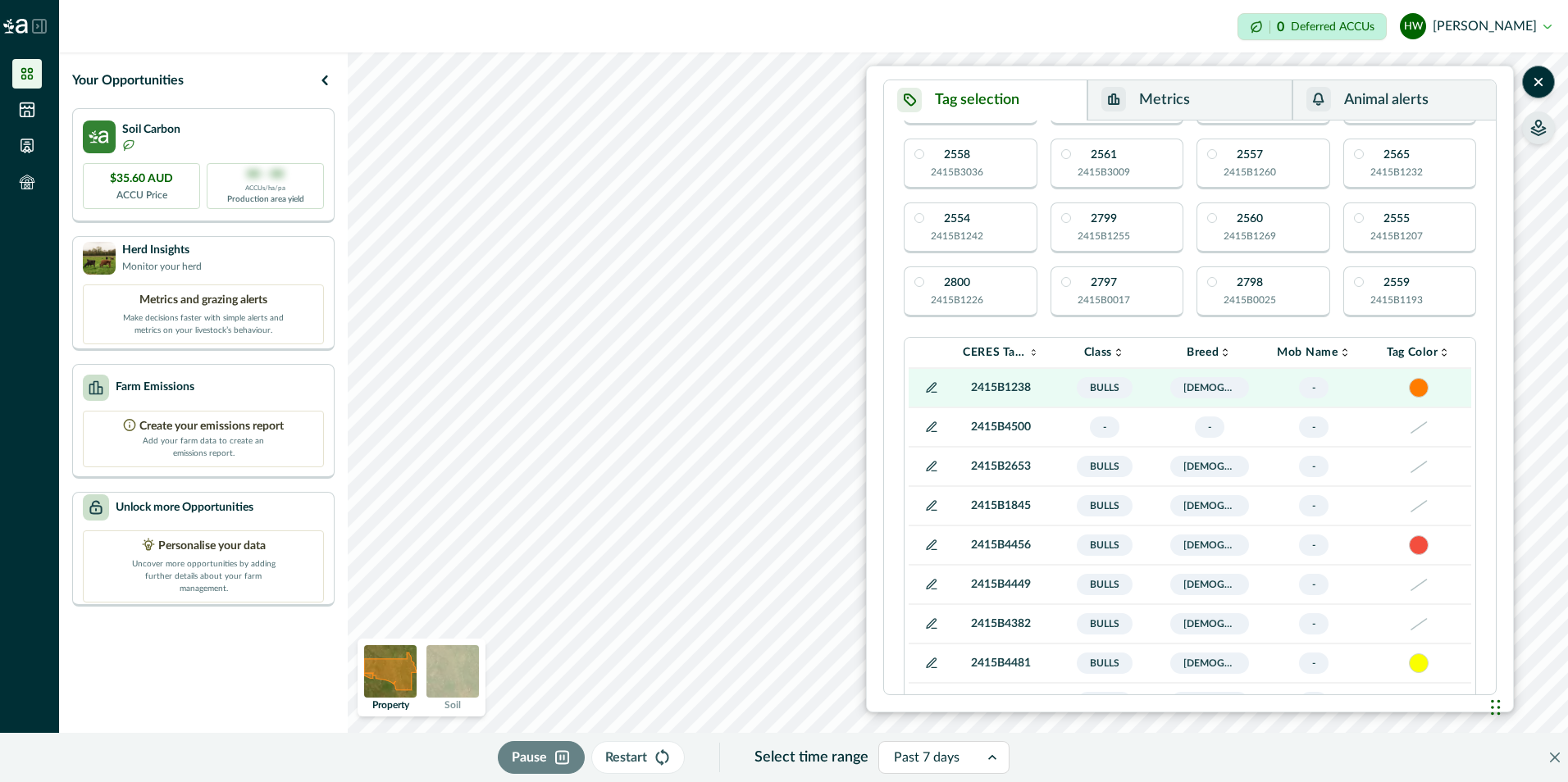
scroll to position [328, 0]
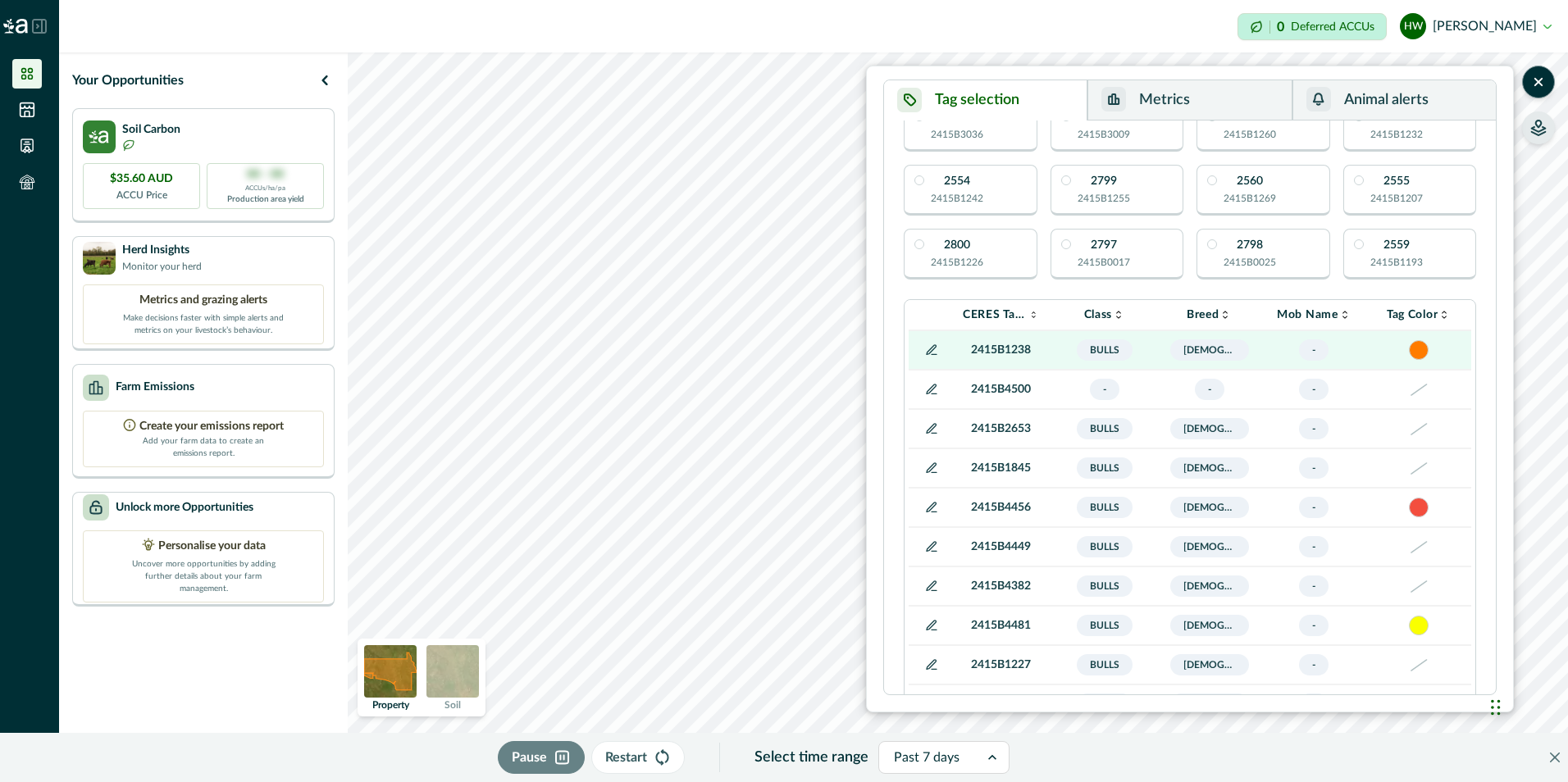
click at [929, 353] on icon at bounding box center [932, 350] width 13 height 13
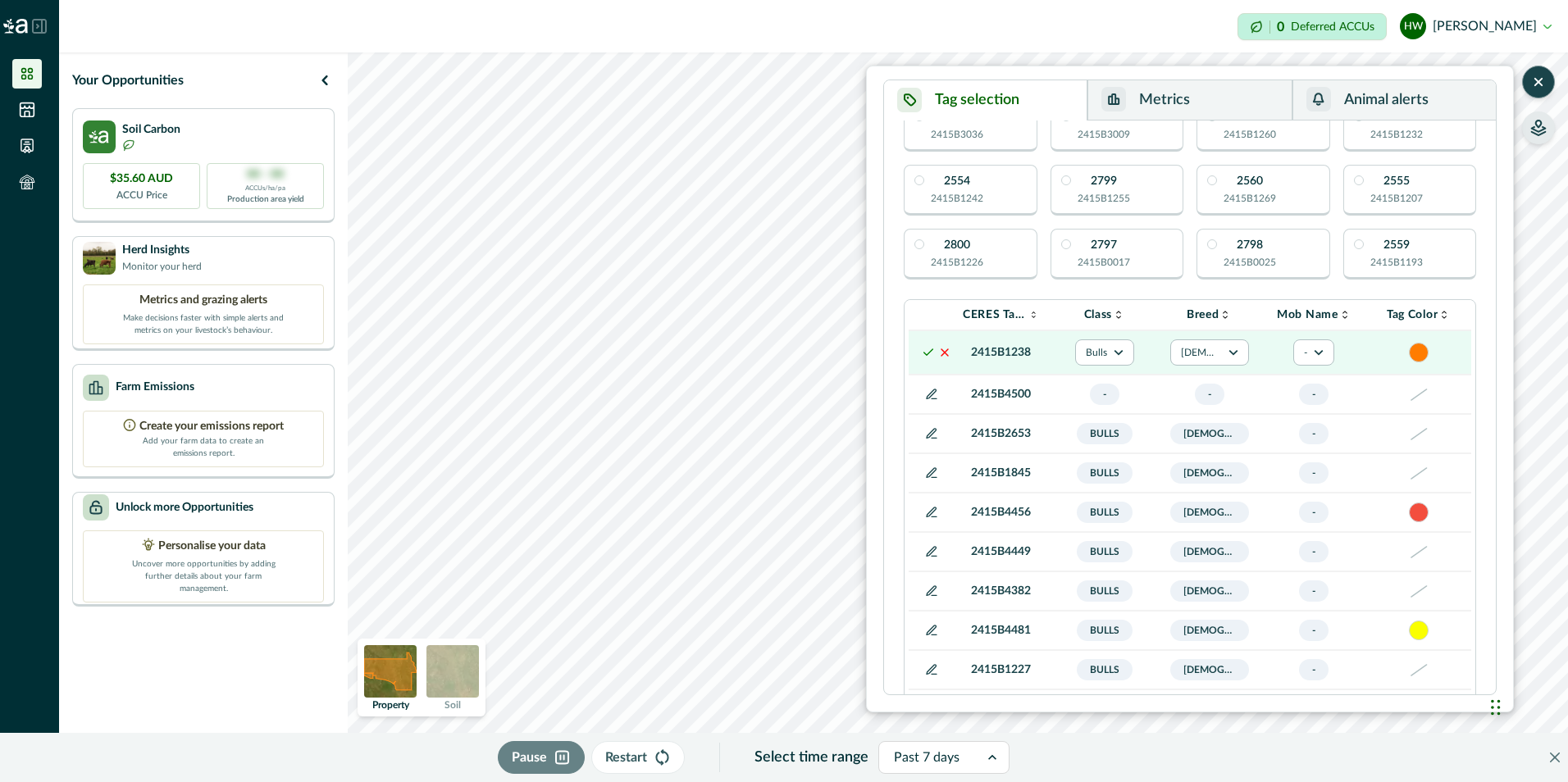
click at [1543, 90] on icon "button" at bounding box center [1539, 82] width 17 height 17
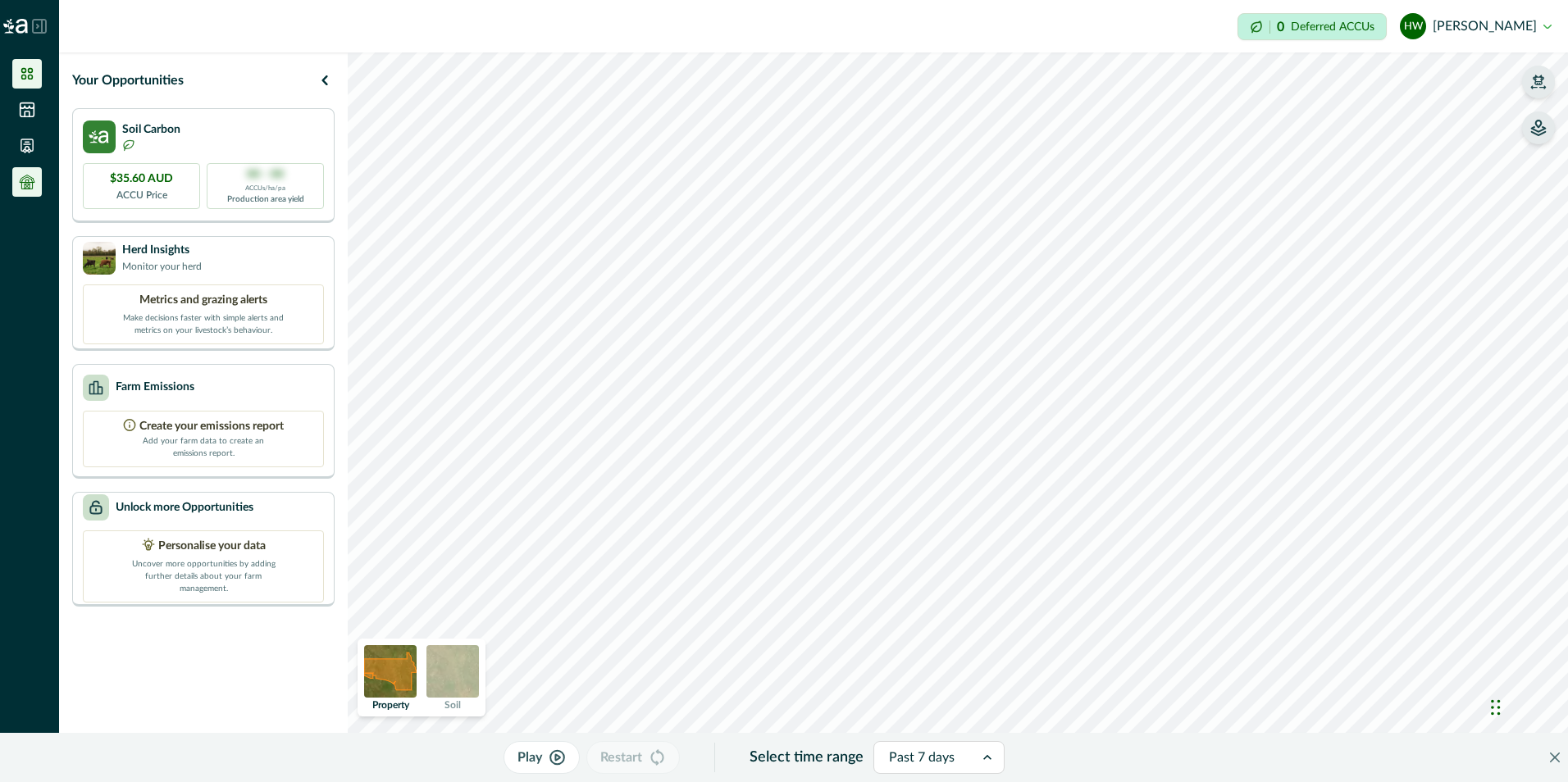
click at [23, 184] on icon at bounding box center [27, 182] width 17 height 17
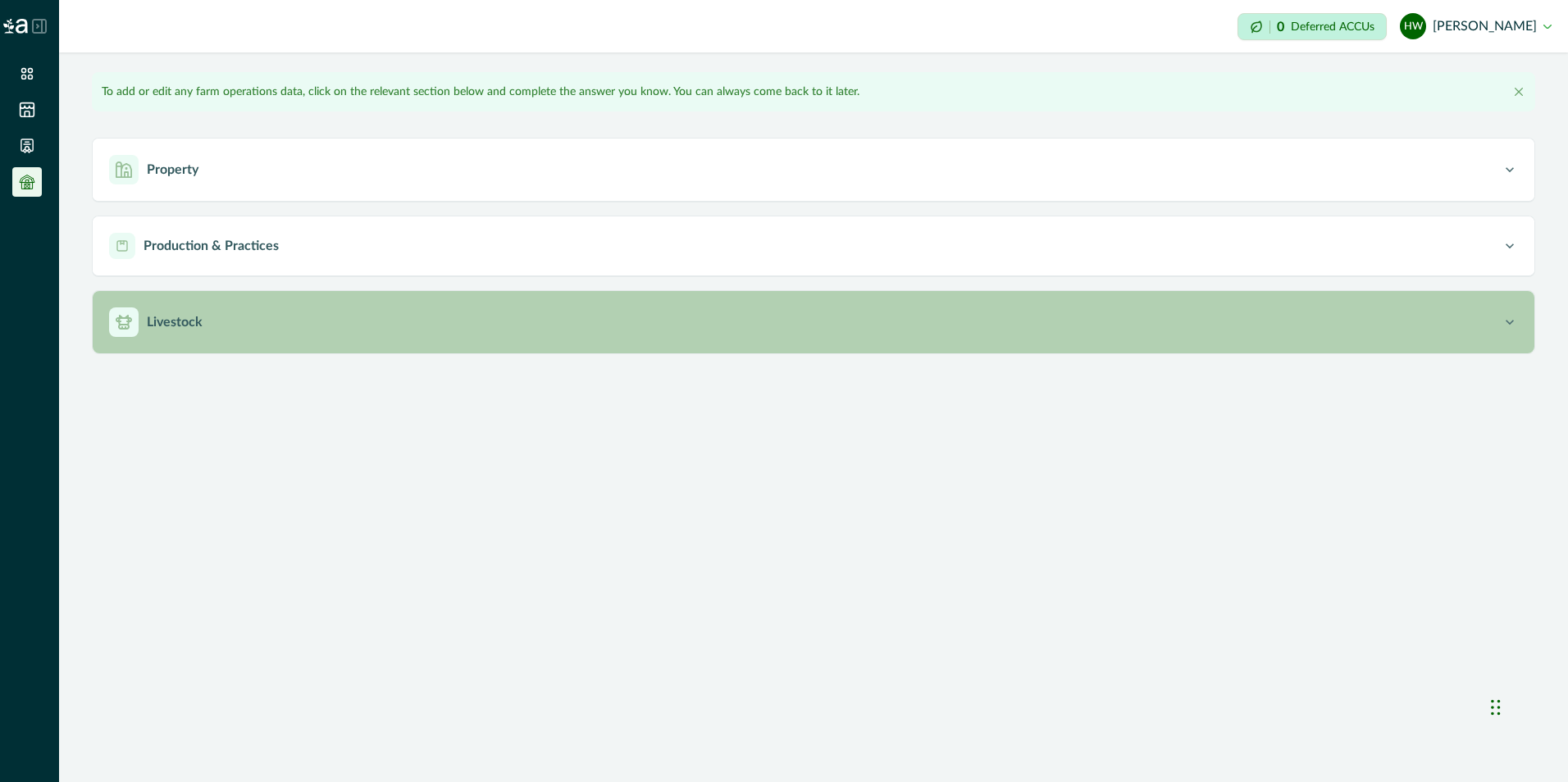
click at [122, 326] on icon "button" at bounding box center [124, 323] width 17 height 17
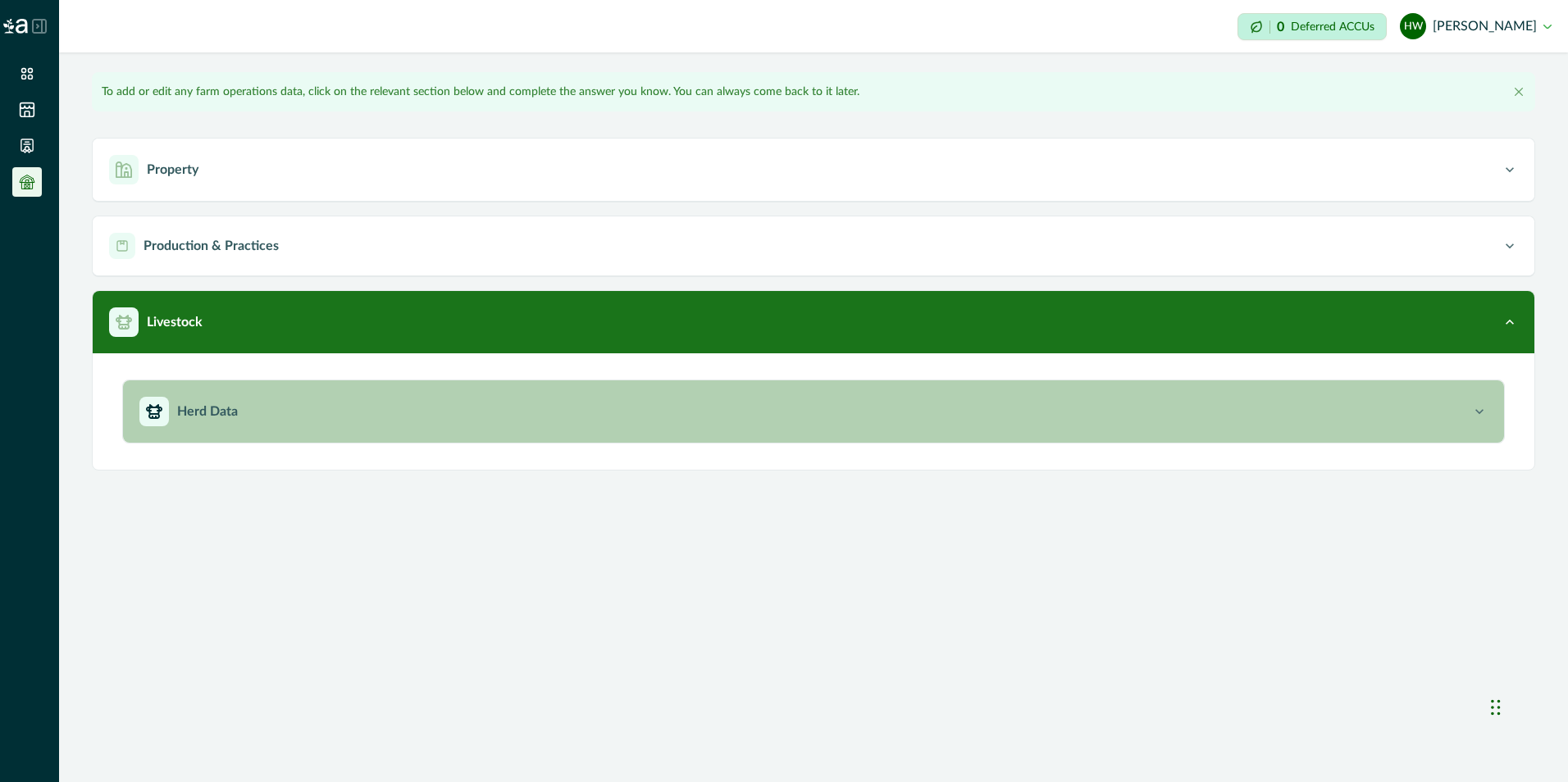
click at [197, 418] on p "Herd Data" at bounding box center [208, 411] width 61 height 19
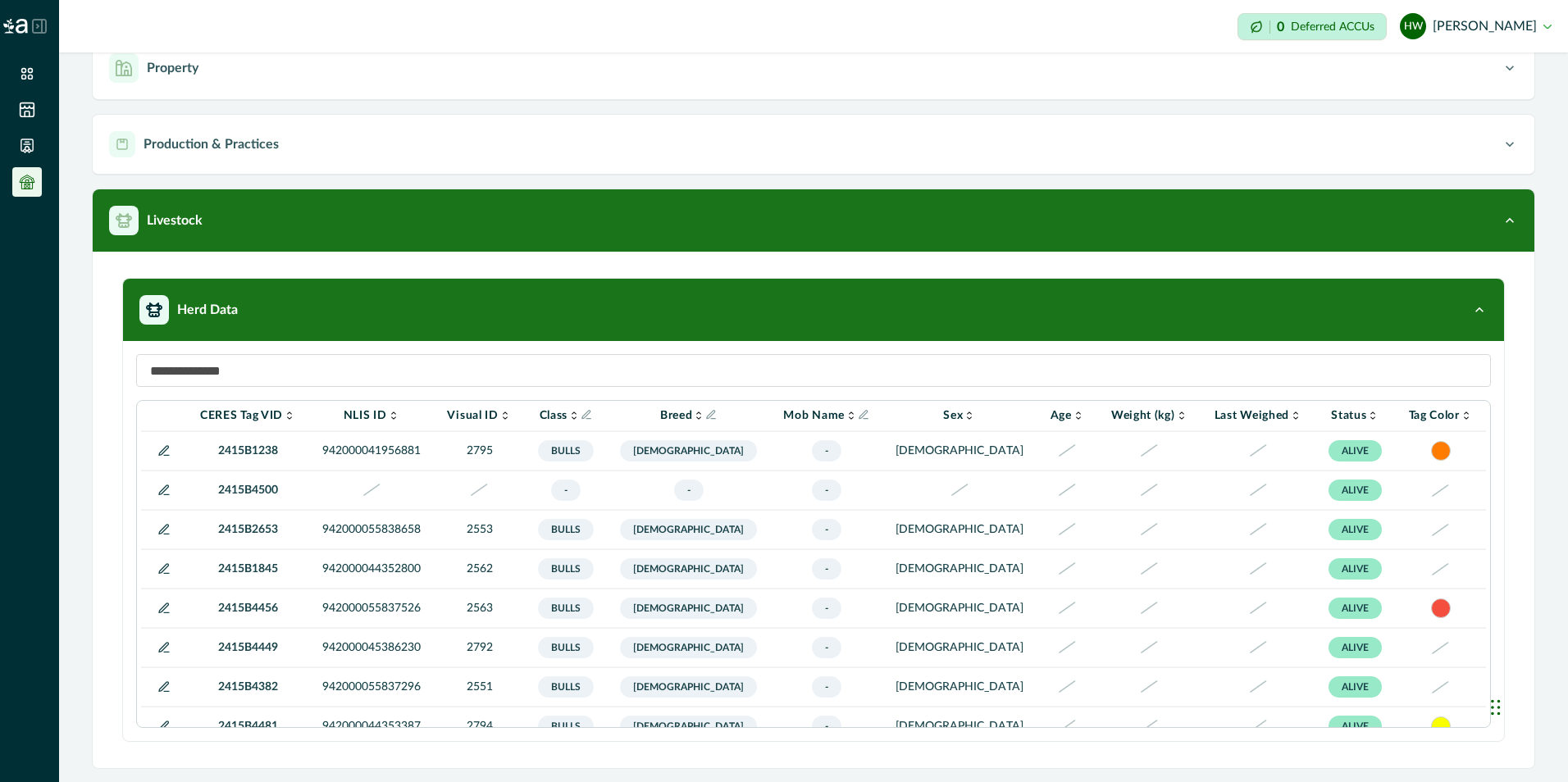
click at [162, 490] on icon at bounding box center [164, 490] width 13 height 13
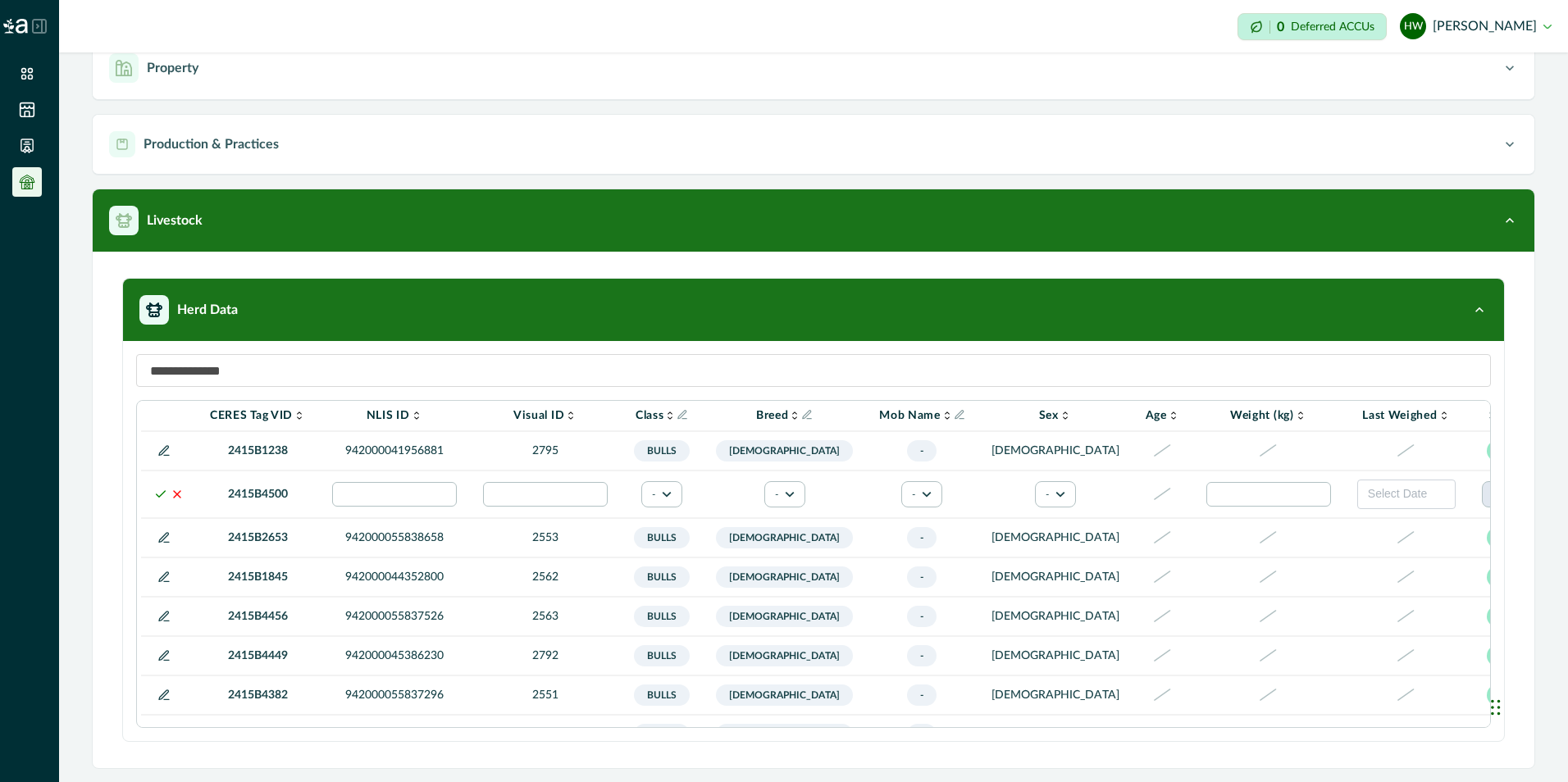
click at [1482, 500] on button "ALIVE" at bounding box center [1513, 495] width 64 height 26
click at [1386, 586] on button "OTHER" at bounding box center [1397, 588] width 91 height 25
click at [161, 495] on icon at bounding box center [161, 495] width 13 height 13
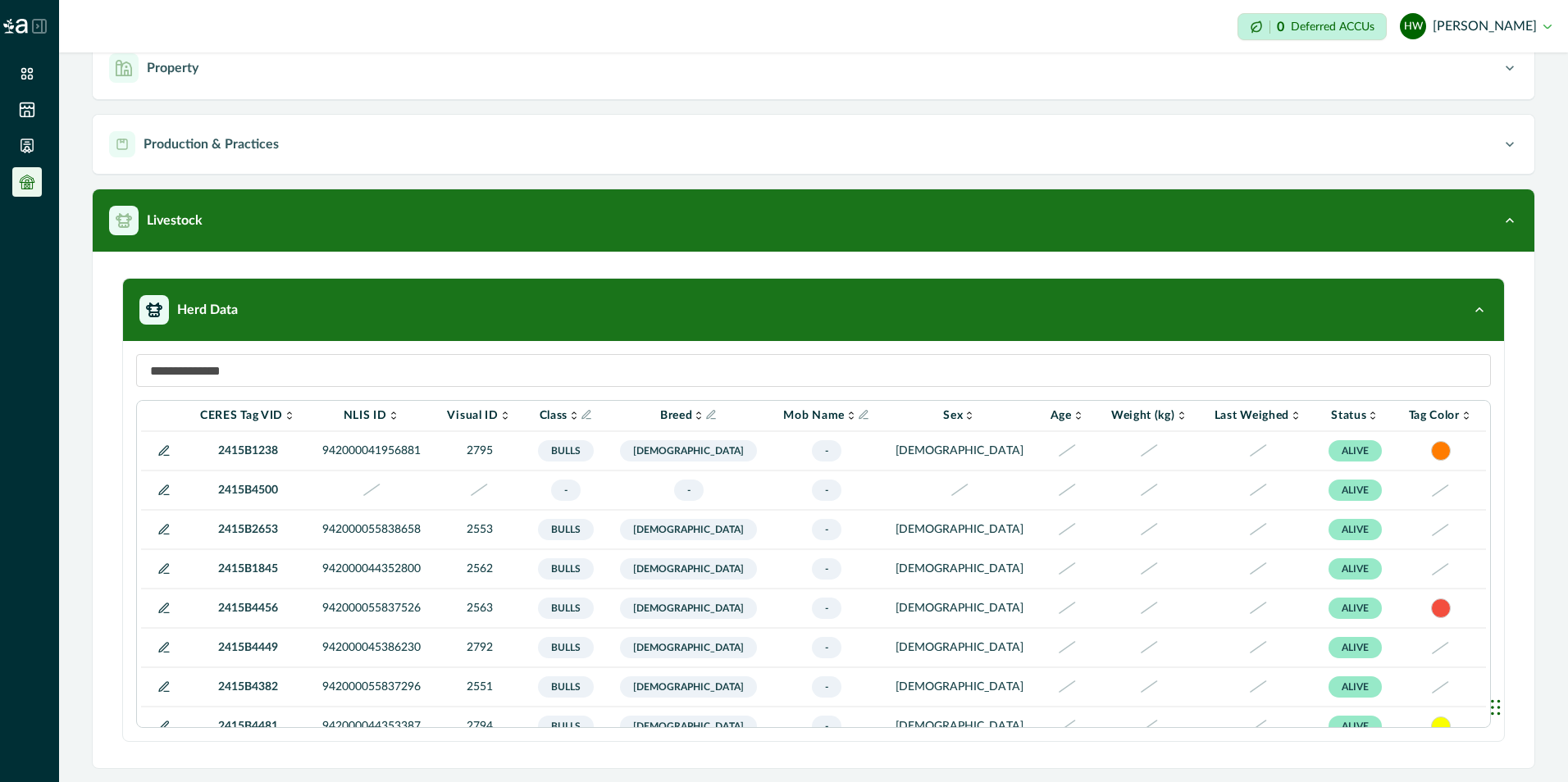
click at [159, 495] on icon at bounding box center [164, 490] width 9 height 9
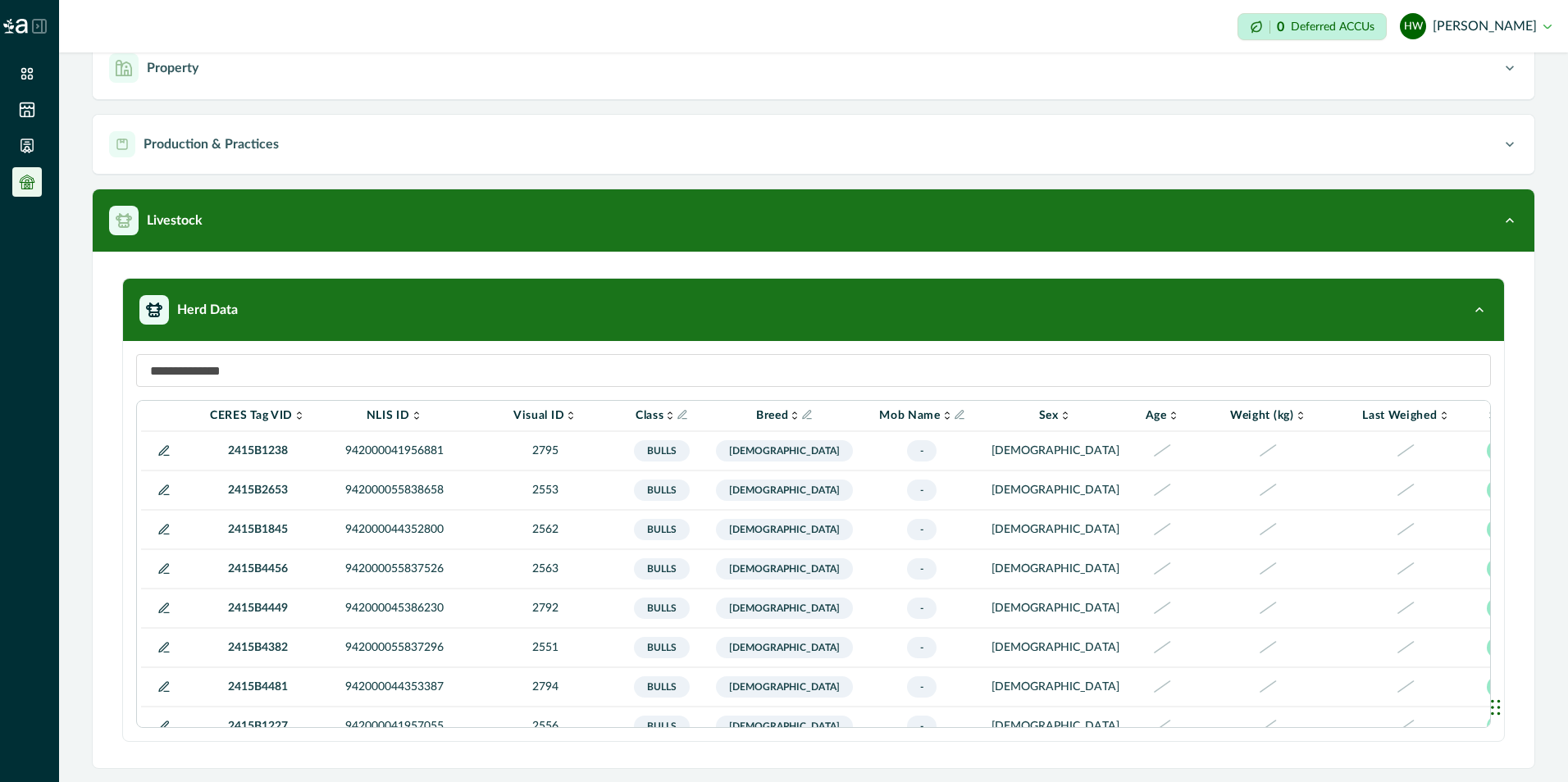
click at [158, 495] on icon at bounding box center [164, 490] width 13 height 13
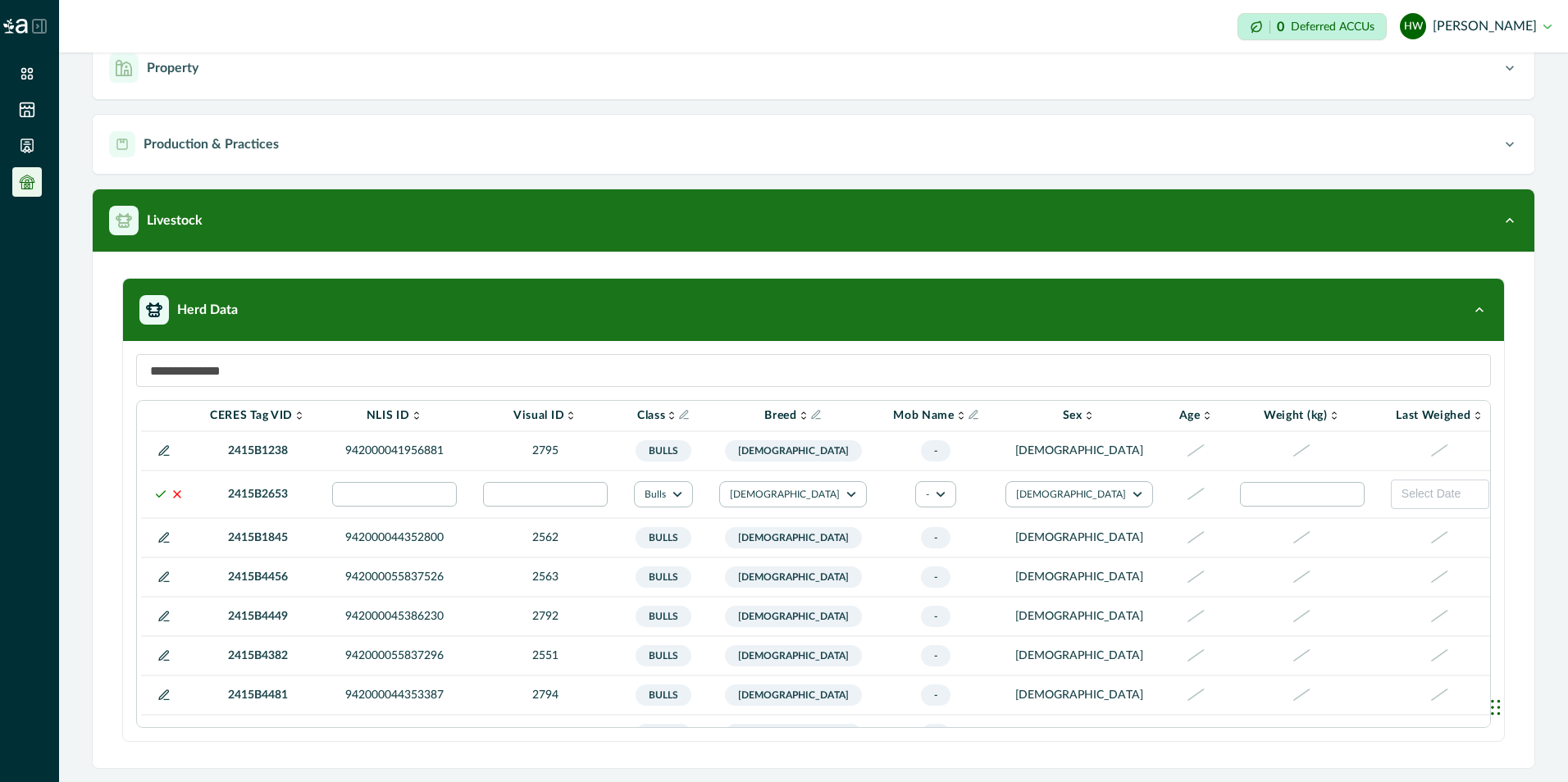
click at [156, 495] on icon at bounding box center [161, 495] width 13 height 13
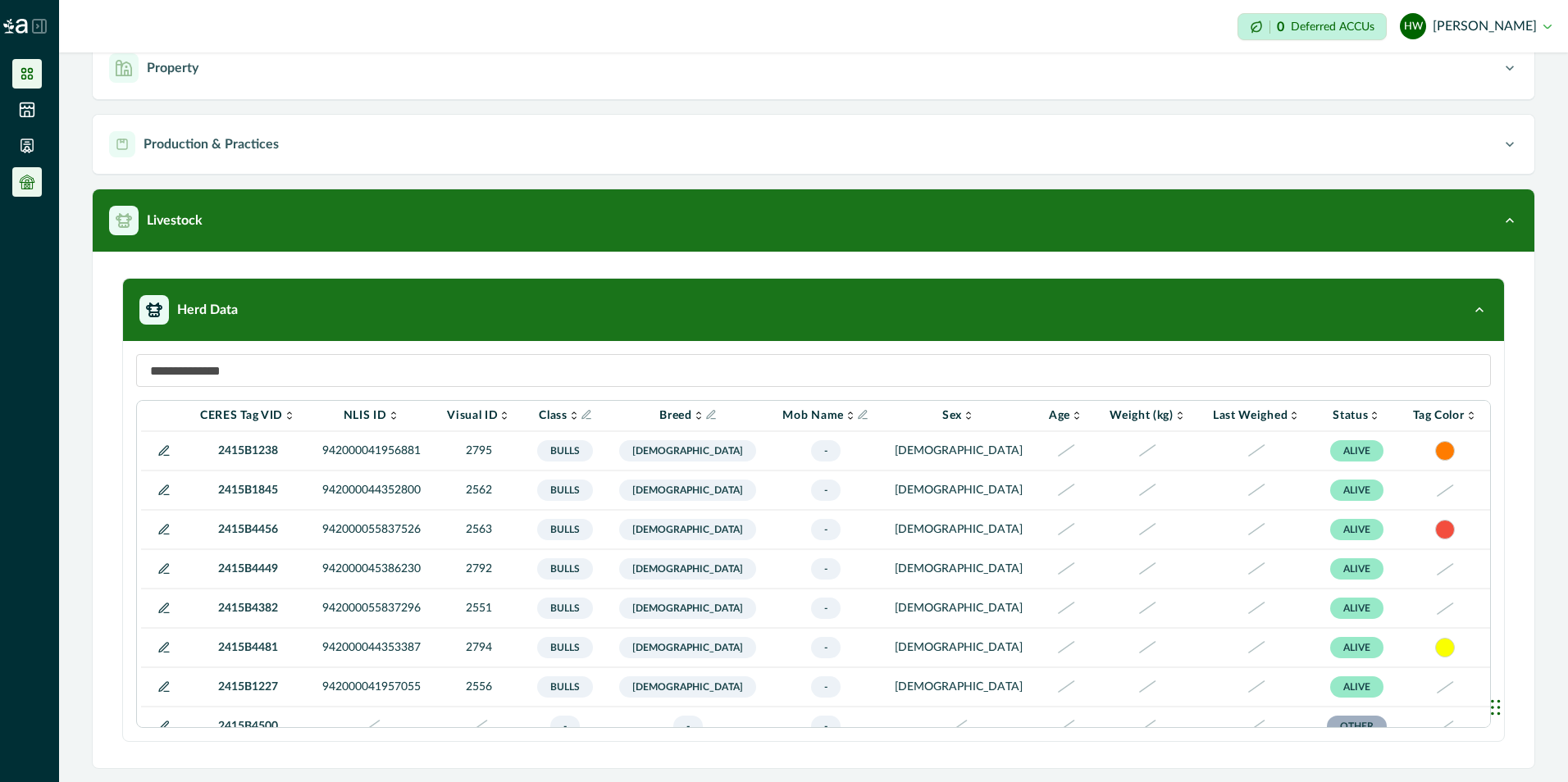
click at [29, 76] on icon at bounding box center [27, 74] width 11 height 11
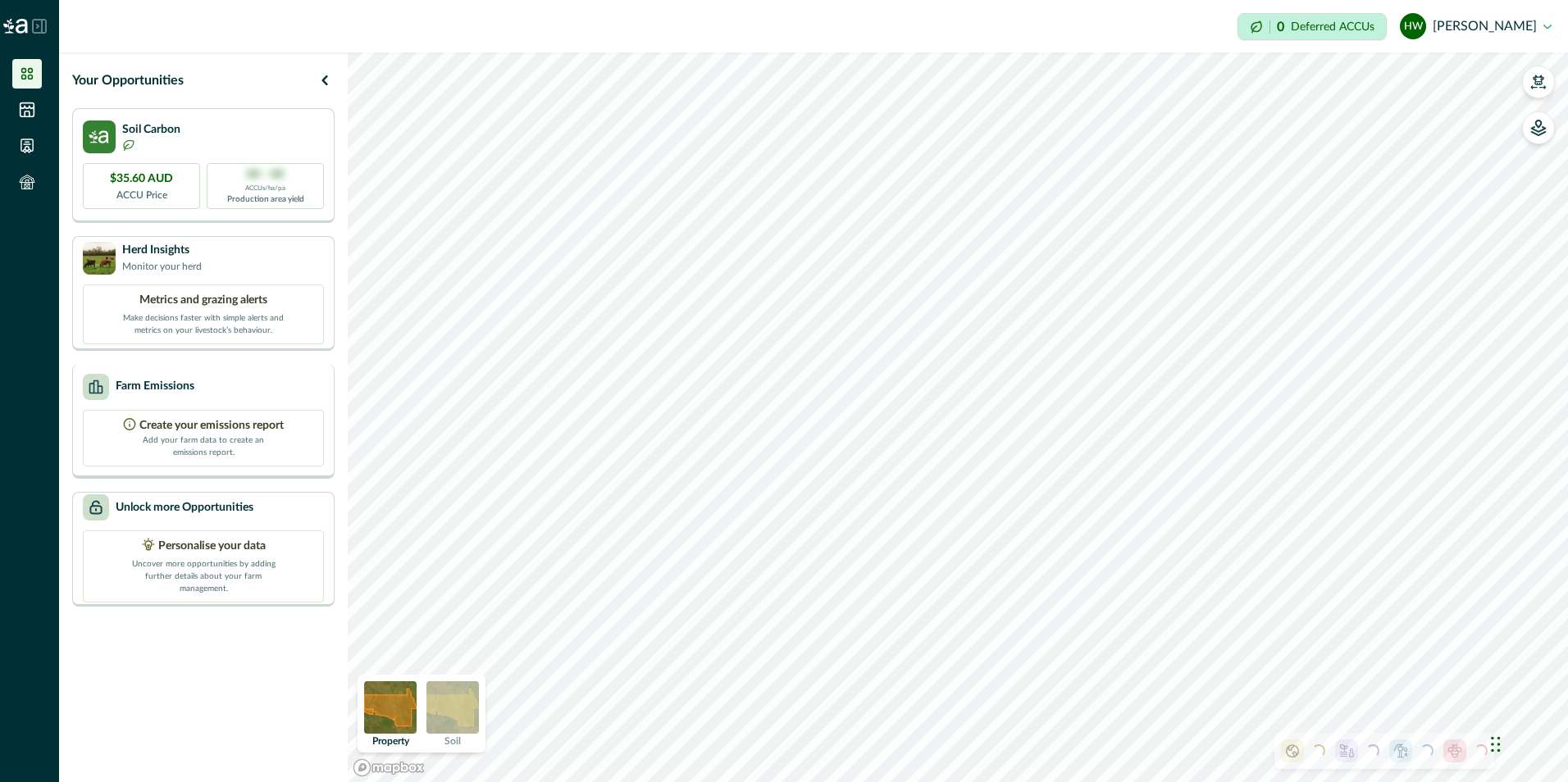
click at [175, 436] on p "Add your farm data to create an emissions report." at bounding box center [202, 446] width 123 height 25
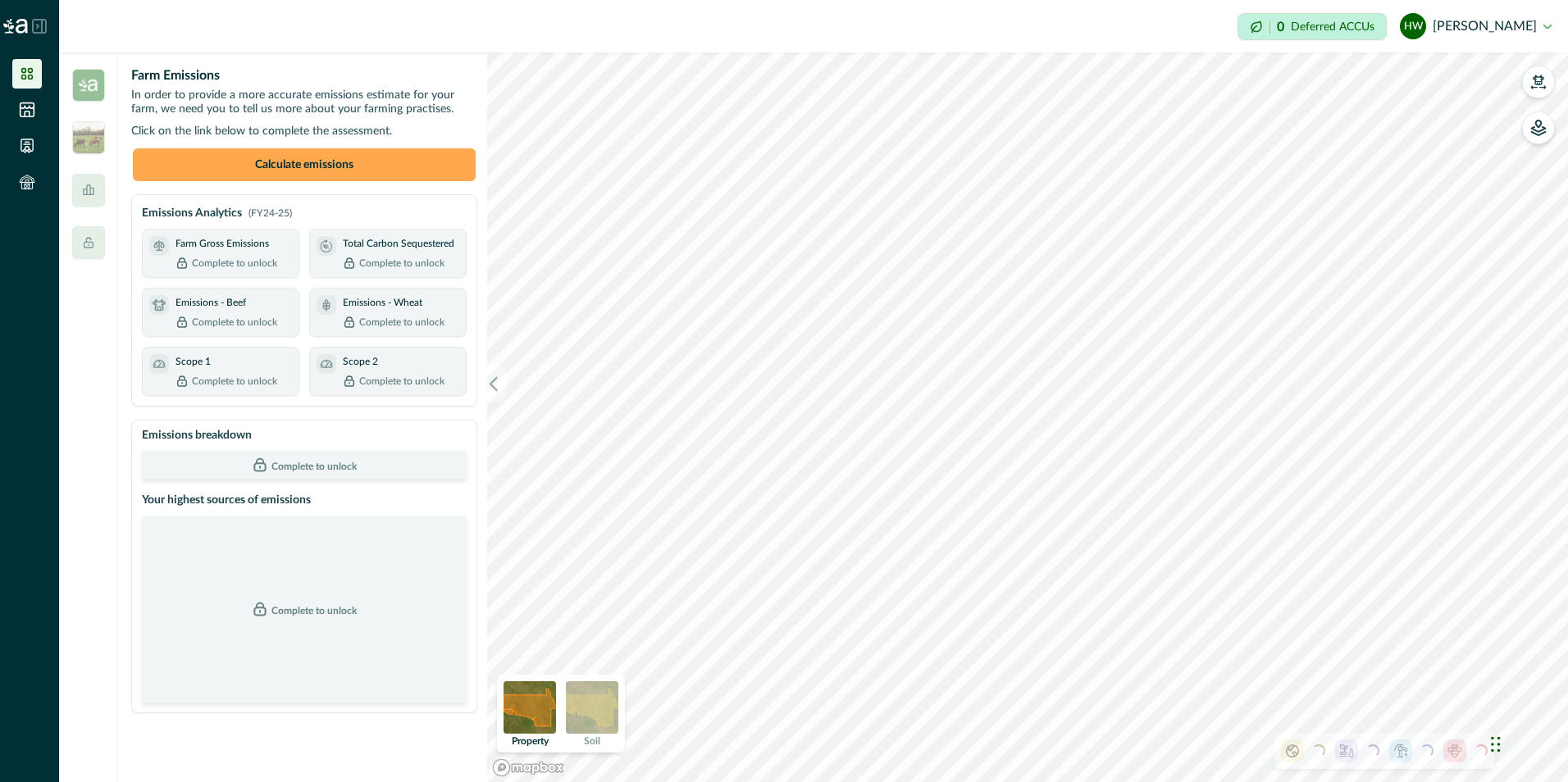
click at [259, 164] on button "Calculate emissions" at bounding box center [304, 165] width 343 height 32
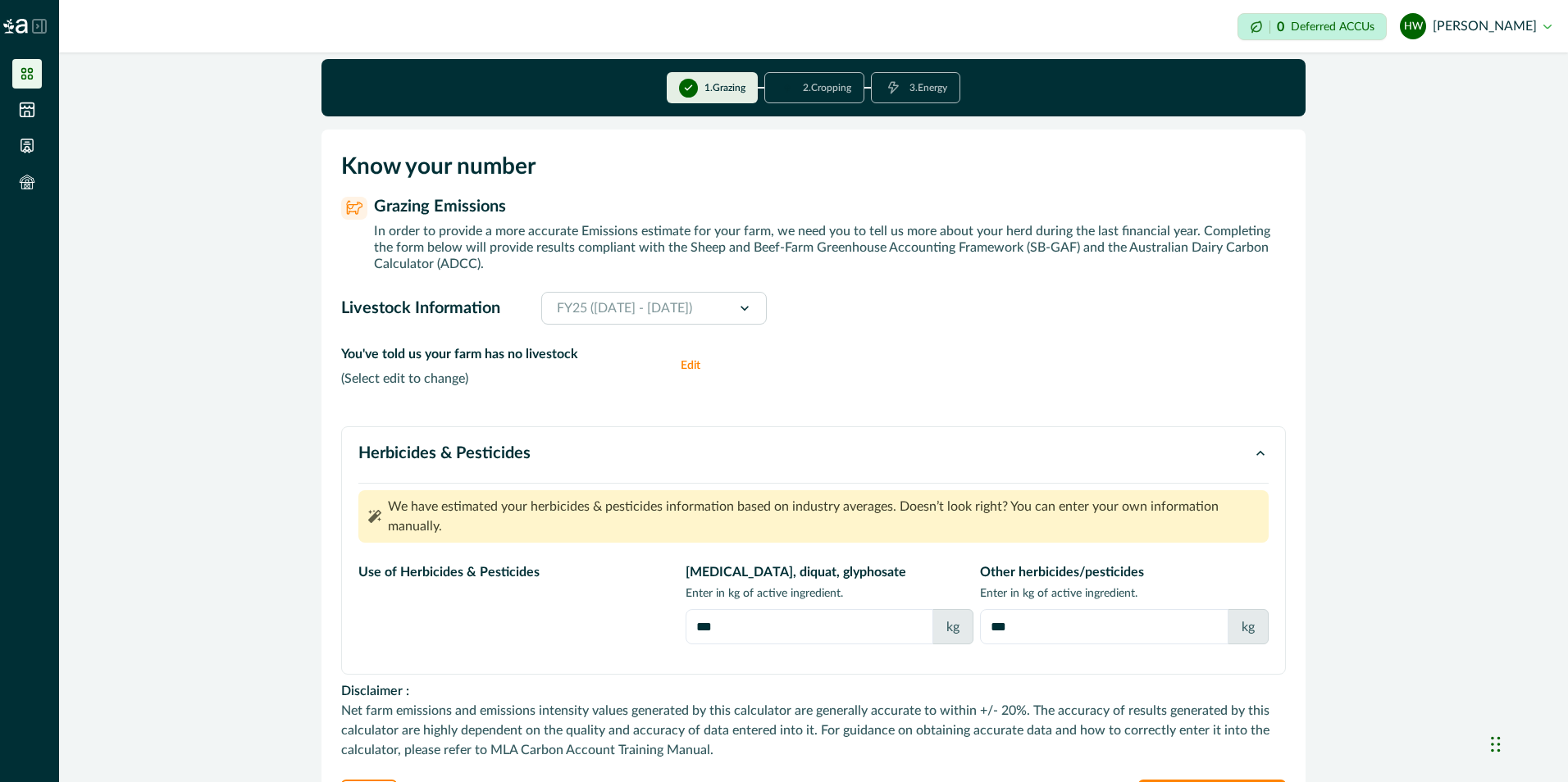
click at [20, 75] on icon at bounding box center [27, 74] width 17 height 17
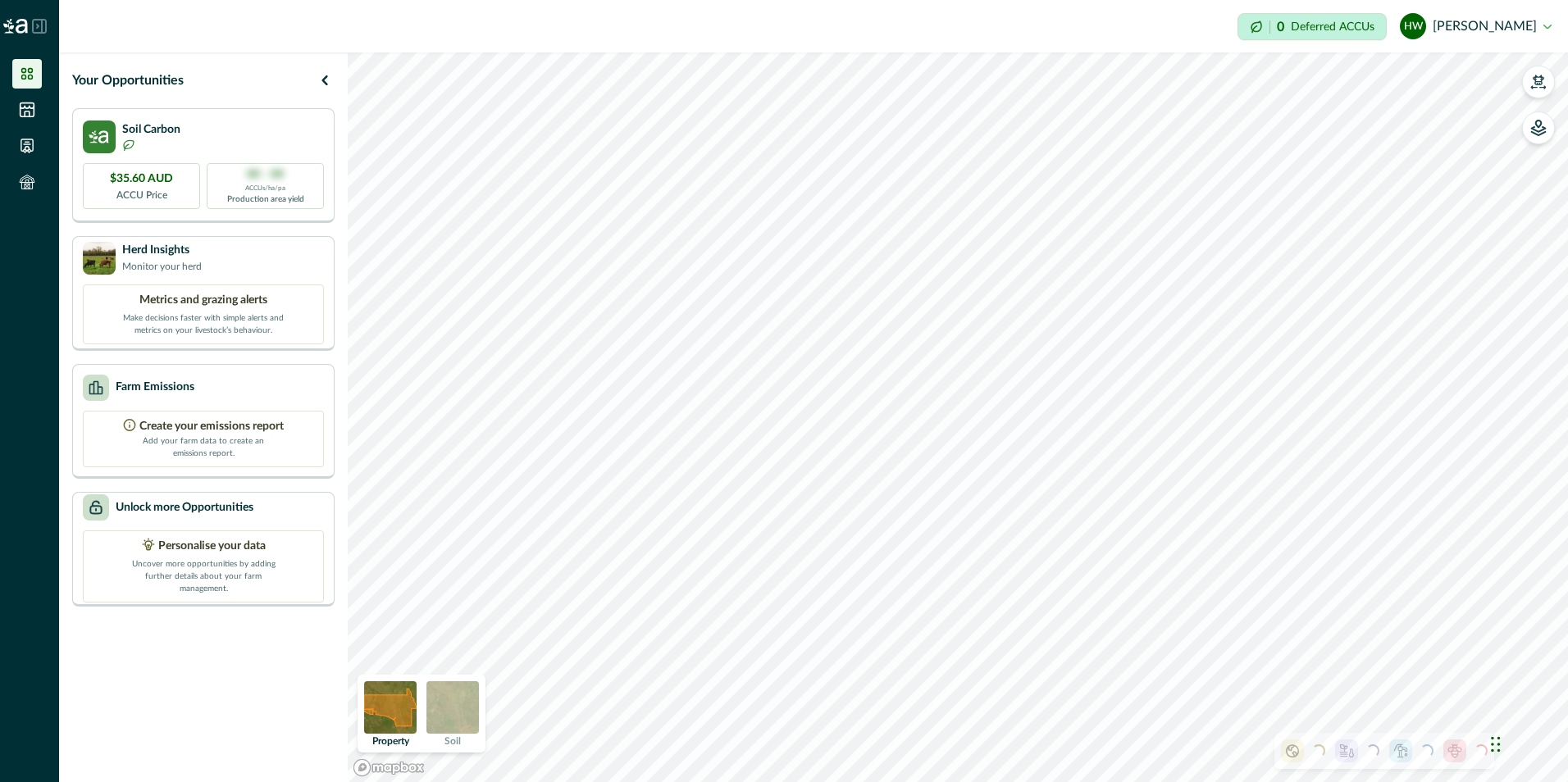
click at [1452, 750] on icon at bounding box center [1455, 751] width 17 height 17
click at [30, 171] on li at bounding box center [27, 182] width 30 height 30
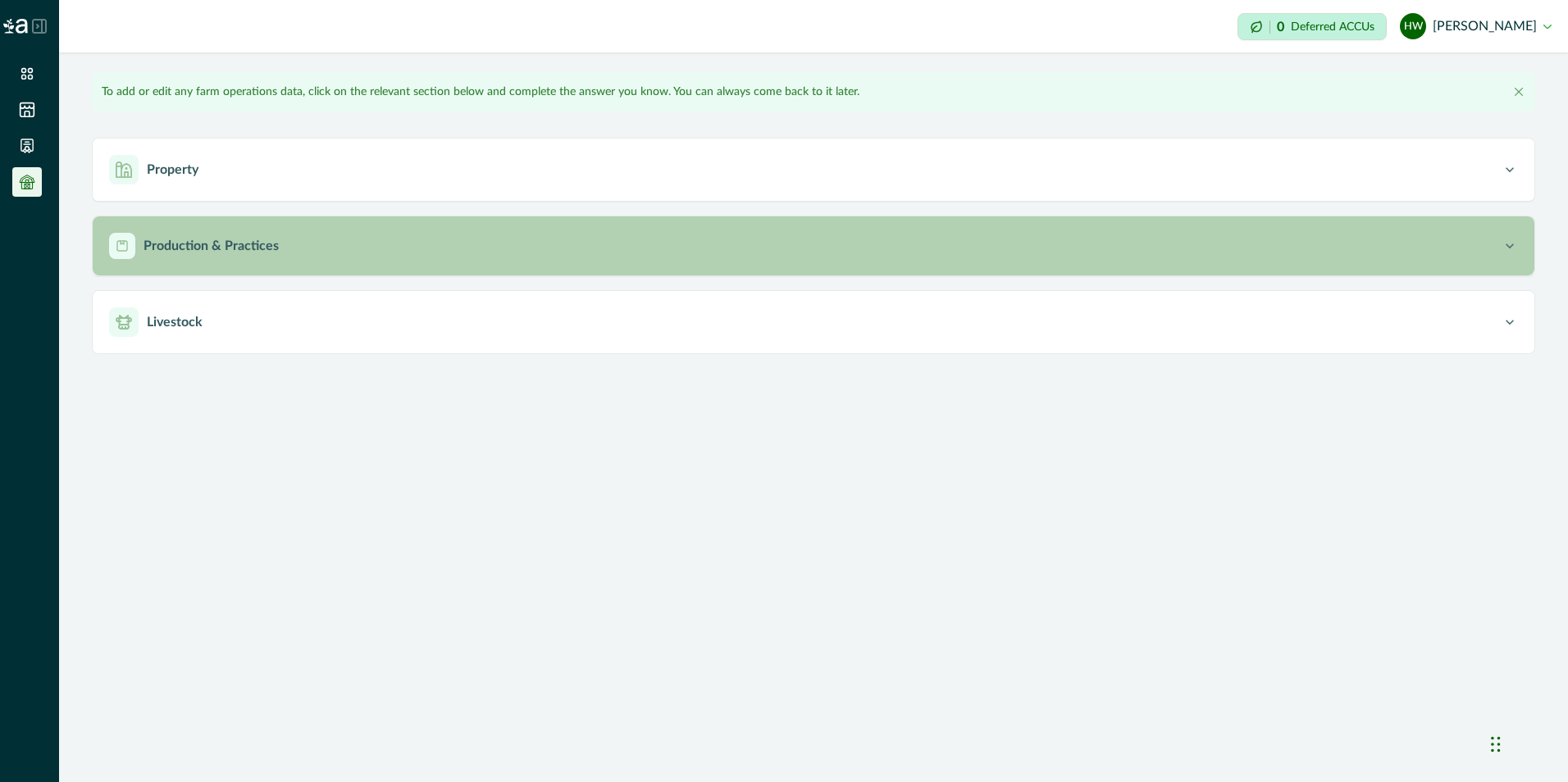
click at [192, 247] on p "Production & Practices" at bounding box center [211, 246] width 135 height 19
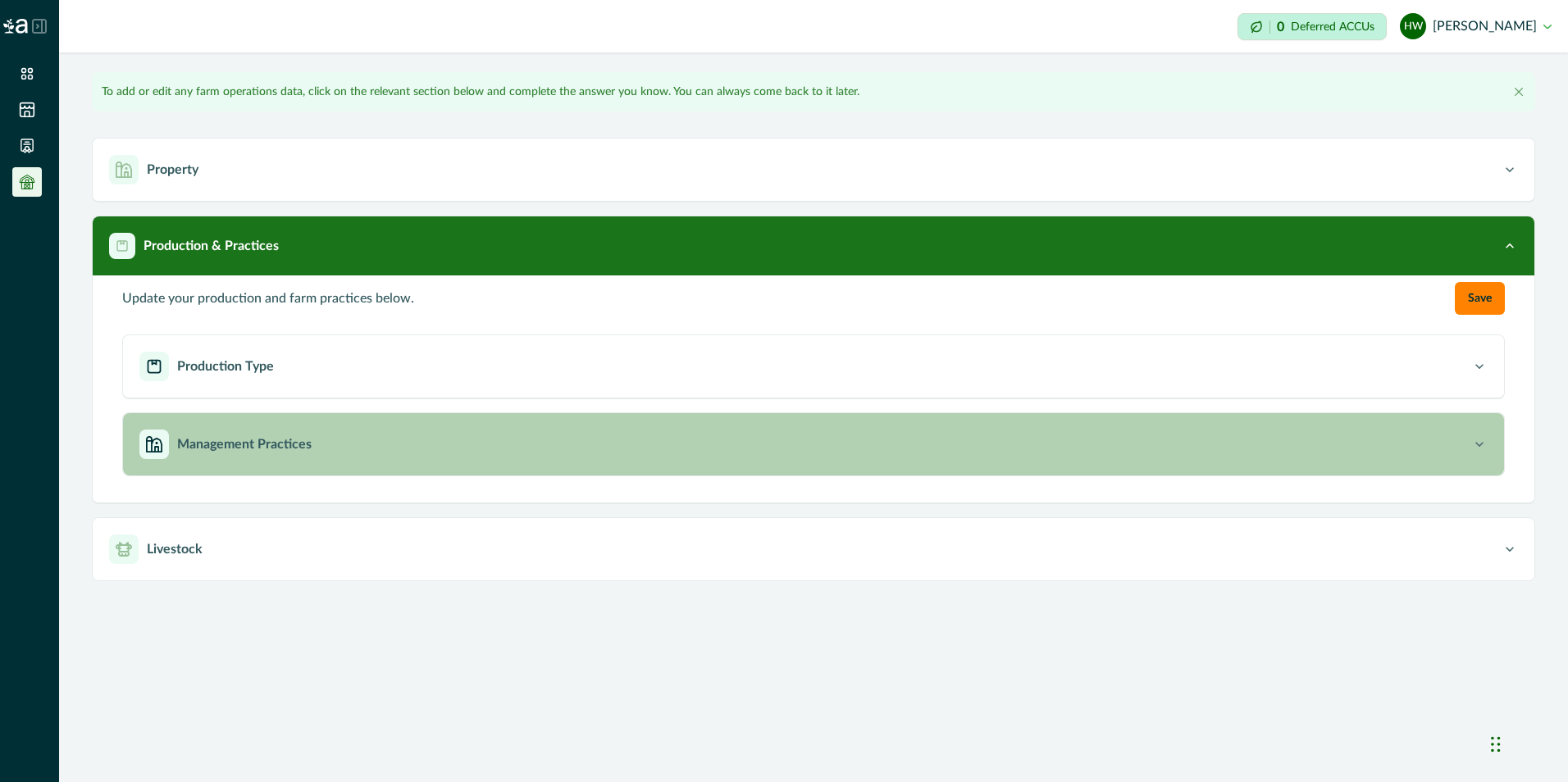
click at [237, 440] on p "Management Practices" at bounding box center [245, 444] width 135 height 19
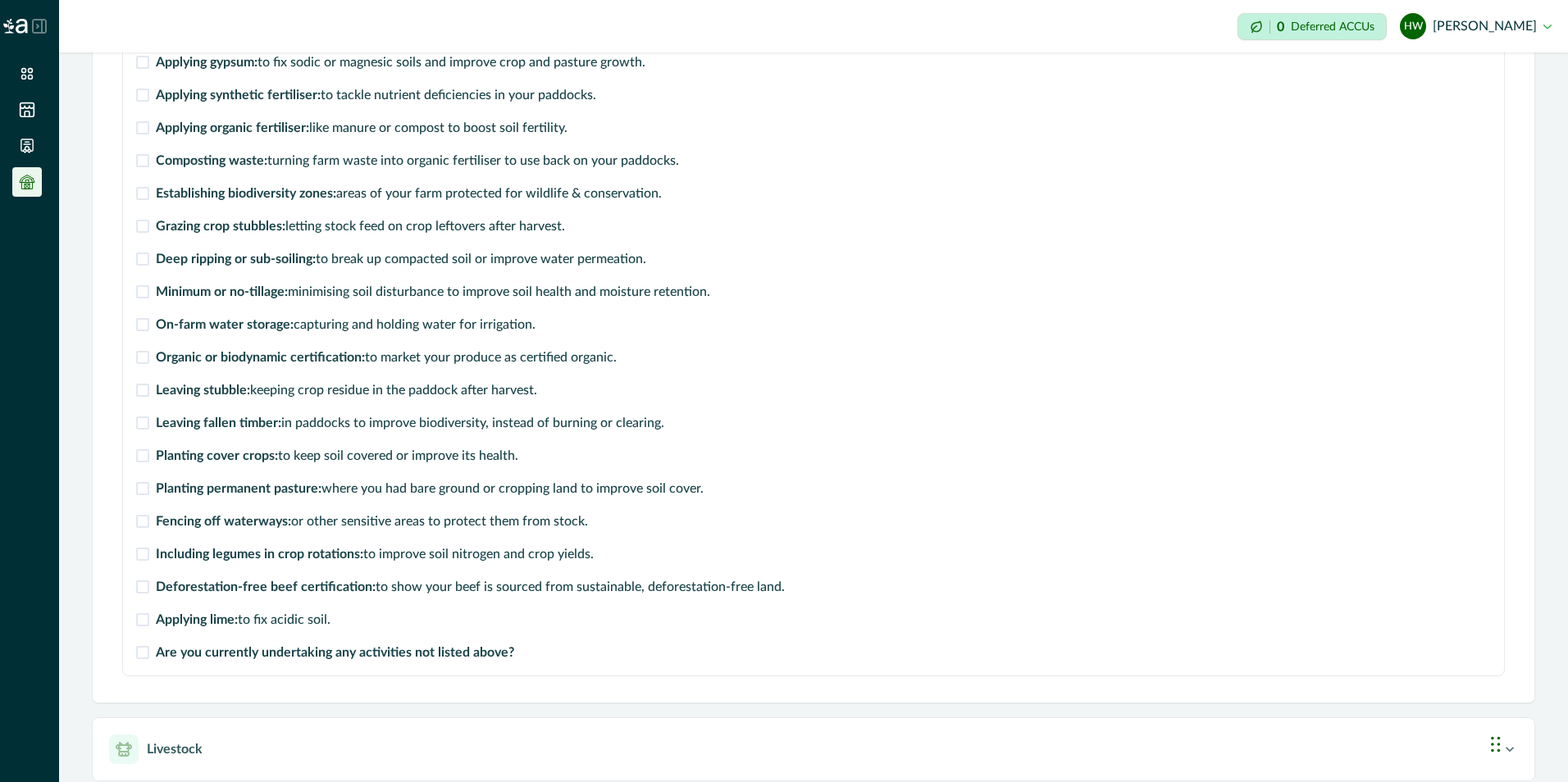
scroll to position [586, 0]
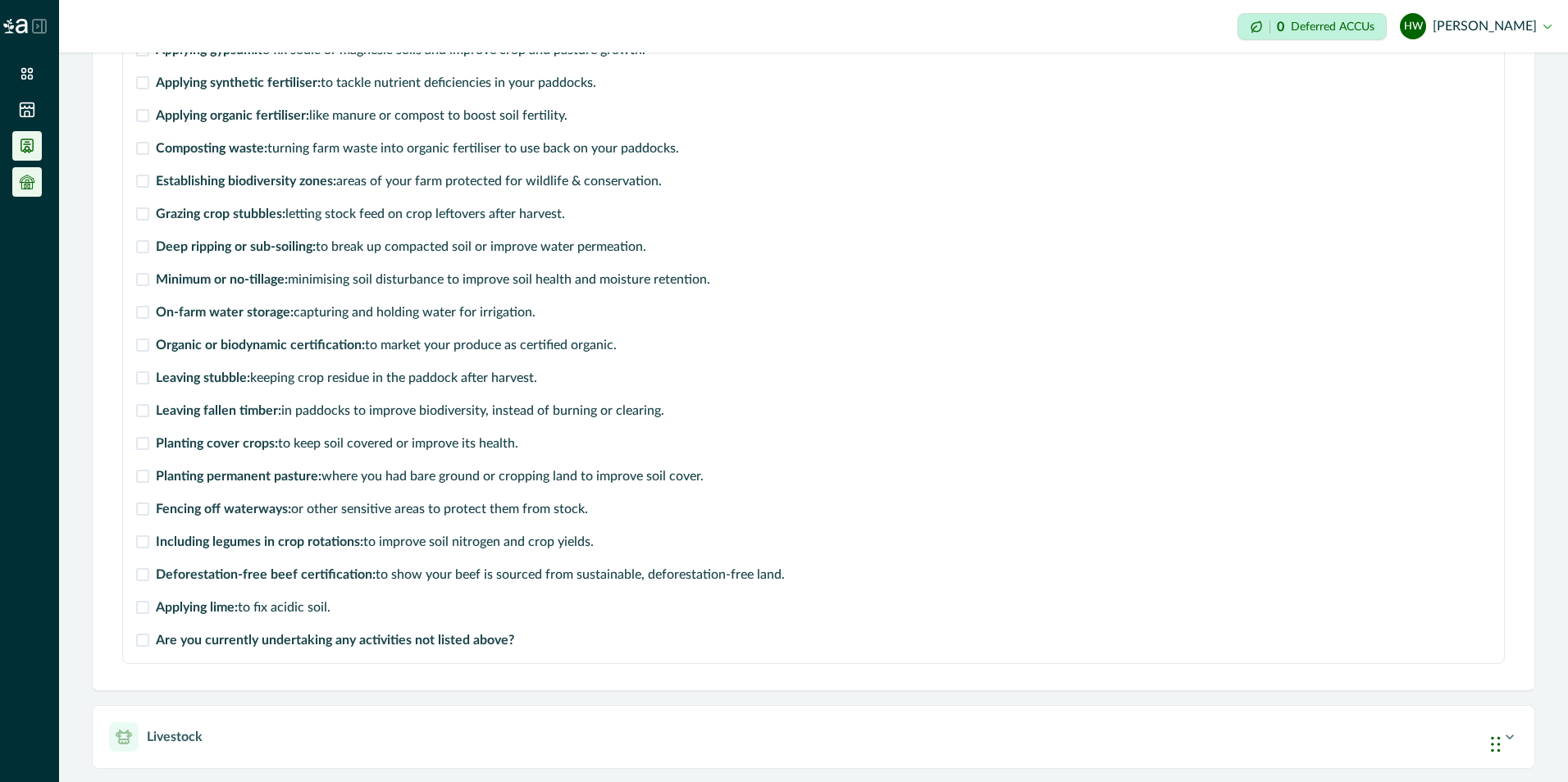
click at [27, 149] on icon at bounding box center [27, 146] width 17 height 17
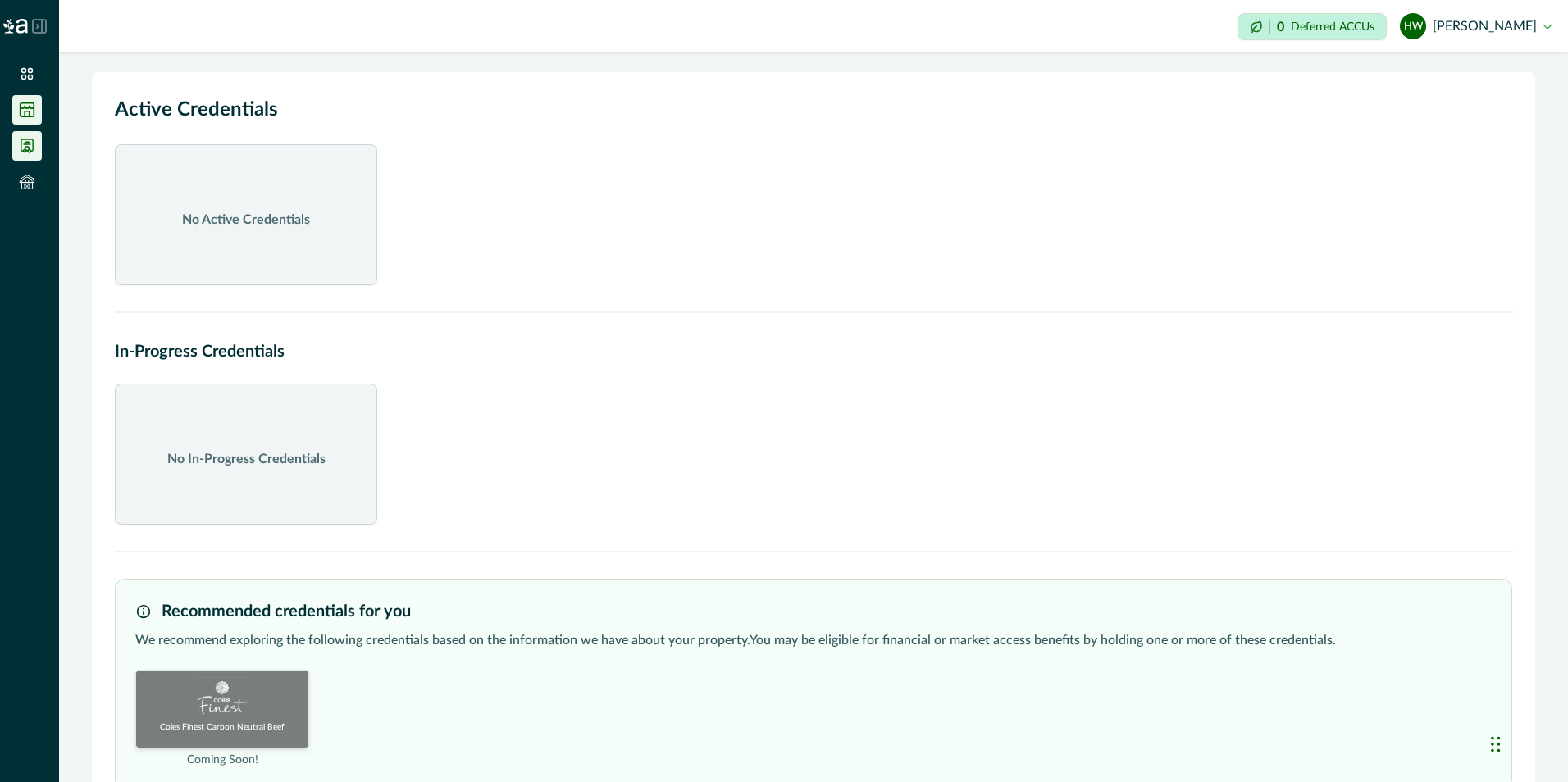
click at [27, 113] on icon at bounding box center [27, 110] width 17 height 17
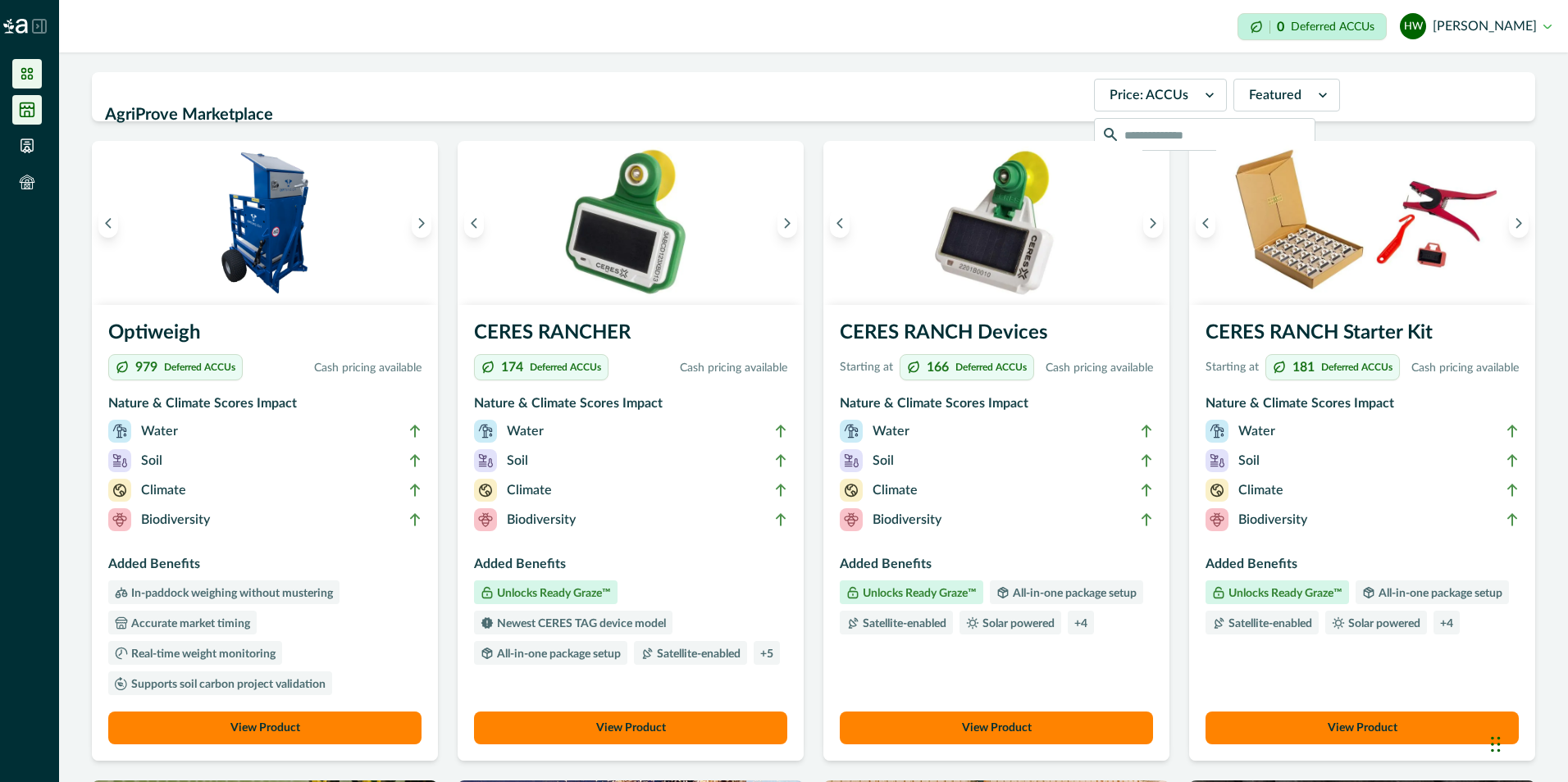
click at [19, 72] on icon at bounding box center [27, 74] width 17 height 17
